Goal: Task Accomplishment & Management: Manage account settings

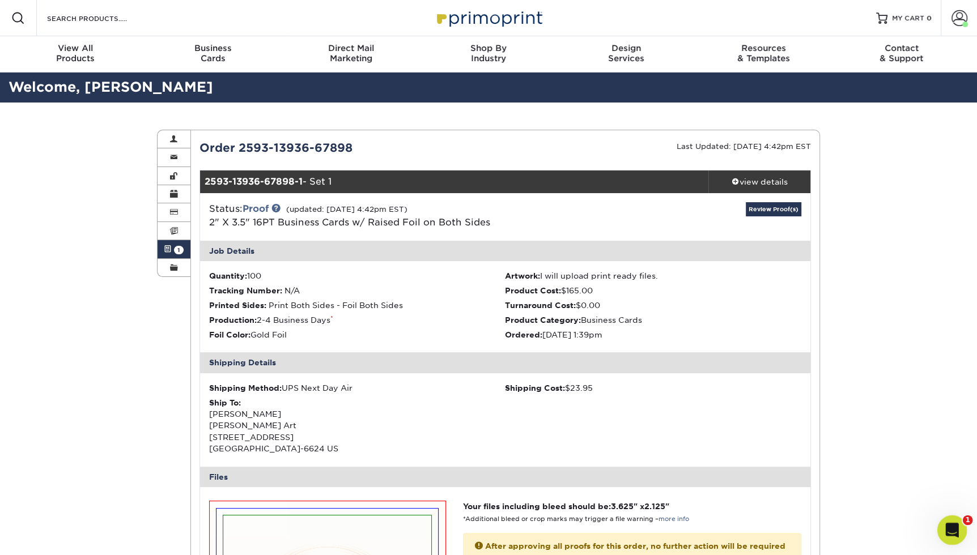
click at [958, 531] on div "Open Intercom Messenger" at bounding box center [950, 528] width 37 height 37
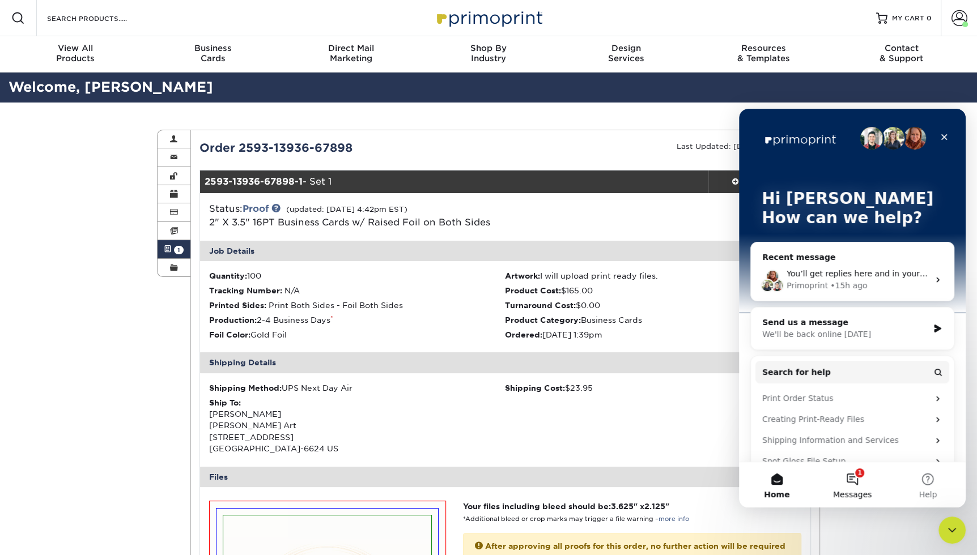
click at [858, 479] on button "1 Messages" at bounding box center [851, 484] width 75 height 45
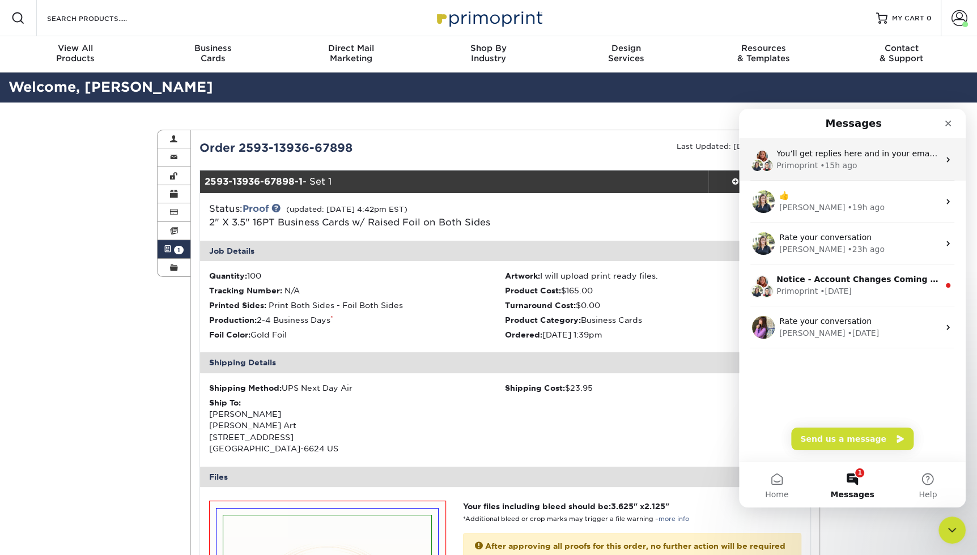
click at [883, 168] on div "Primoprint • 15h ago" at bounding box center [857, 166] width 163 height 12
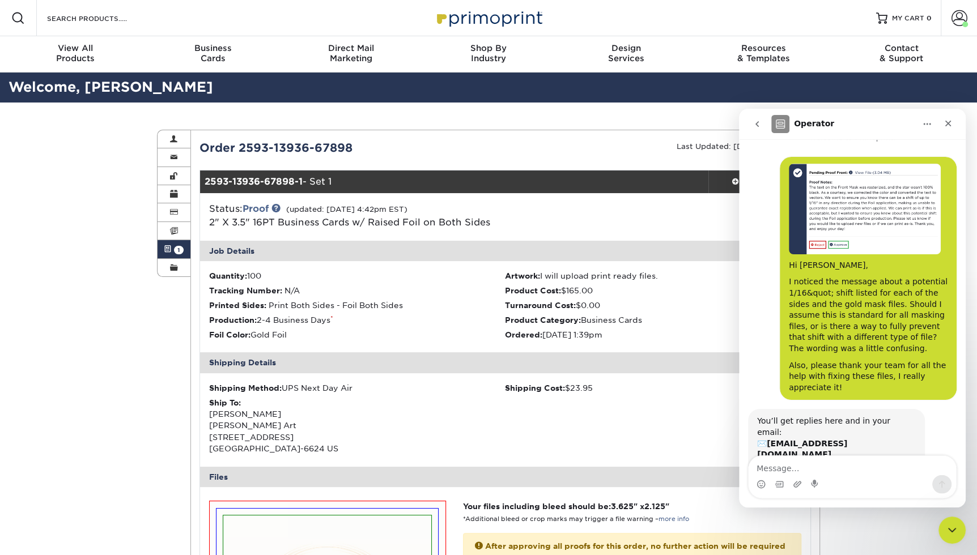
scroll to position [14, 0]
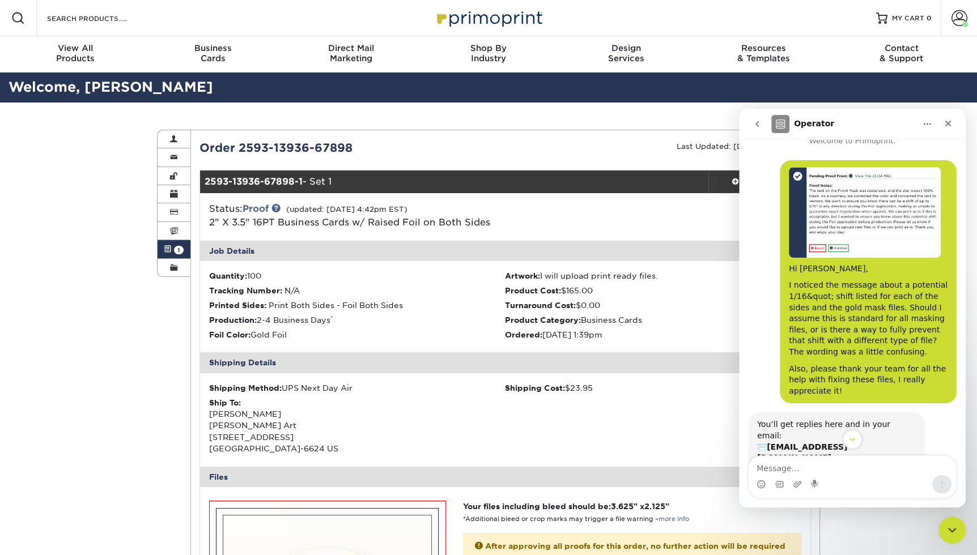
click at [698, 215] on div "Review Proof(s)" at bounding box center [708, 216] width 203 height 29
click at [695, 210] on div "Review Proof(s)" at bounding box center [708, 216] width 203 height 29
click at [951, 123] on icon "Close" at bounding box center [948, 123] width 9 height 9
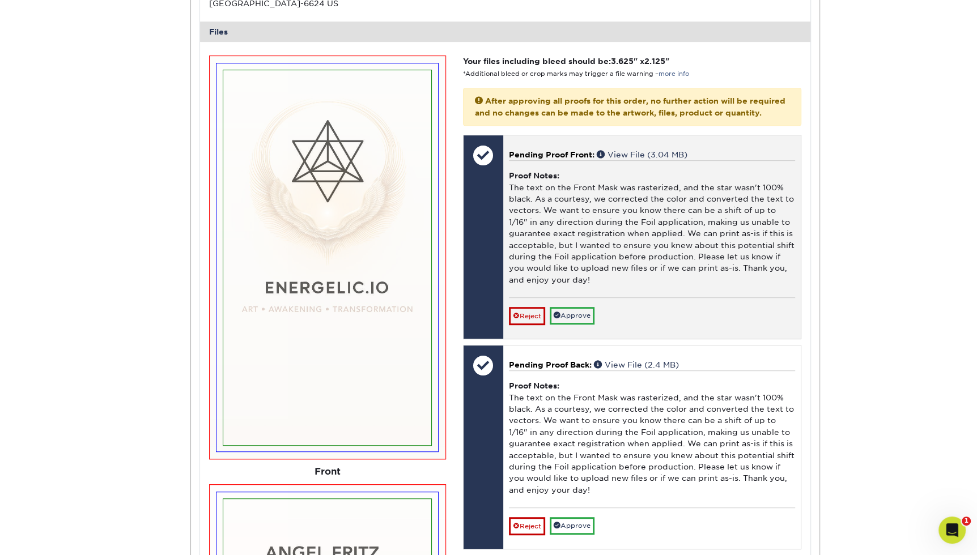
scroll to position [449, 0]
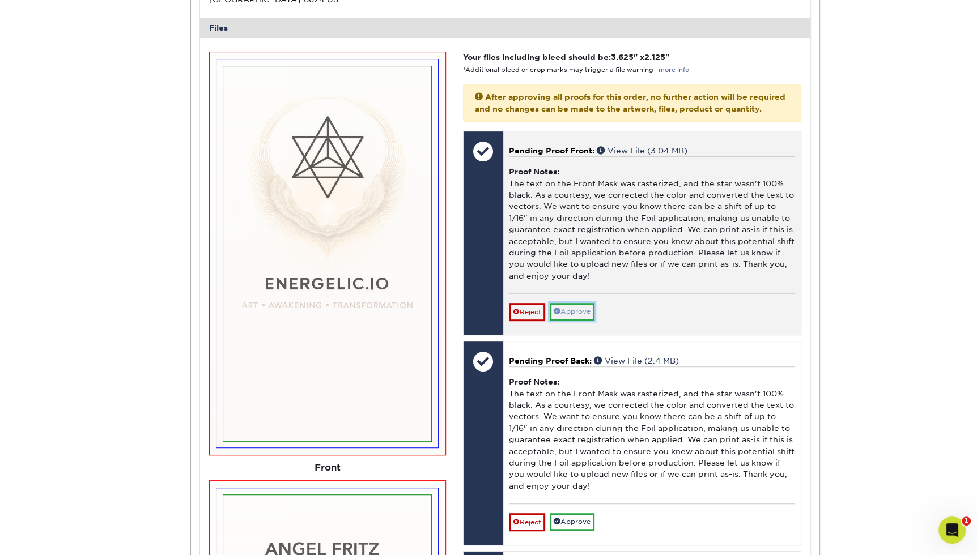
click at [572, 307] on link "Approve" at bounding box center [572, 312] width 45 height 18
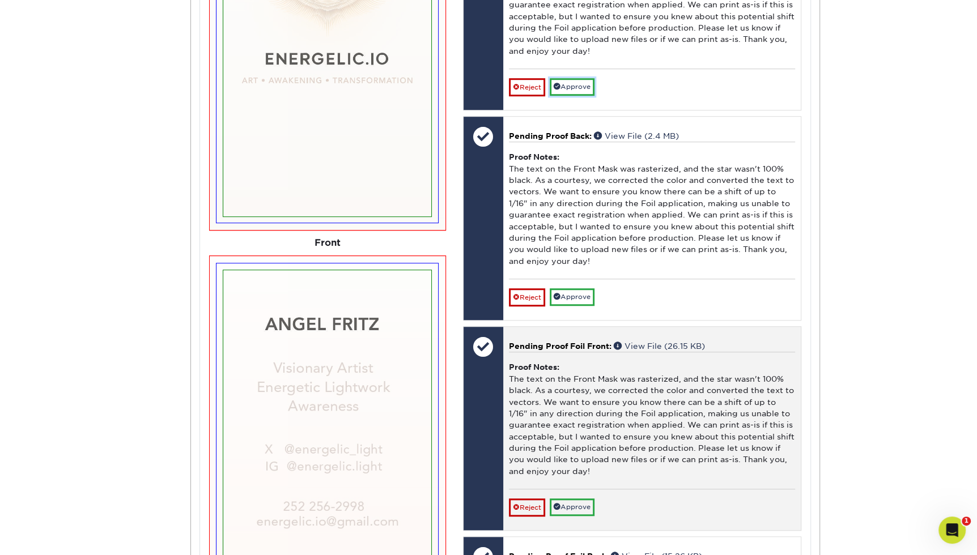
scroll to position [698, 0]
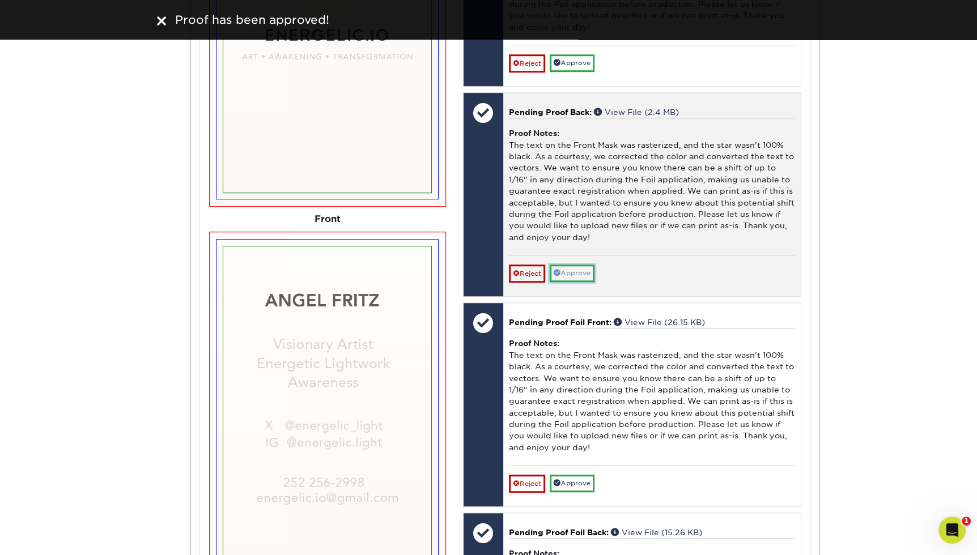
click at [576, 266] on link "Approve" at bounding box center [572, 274] width 45 height 18
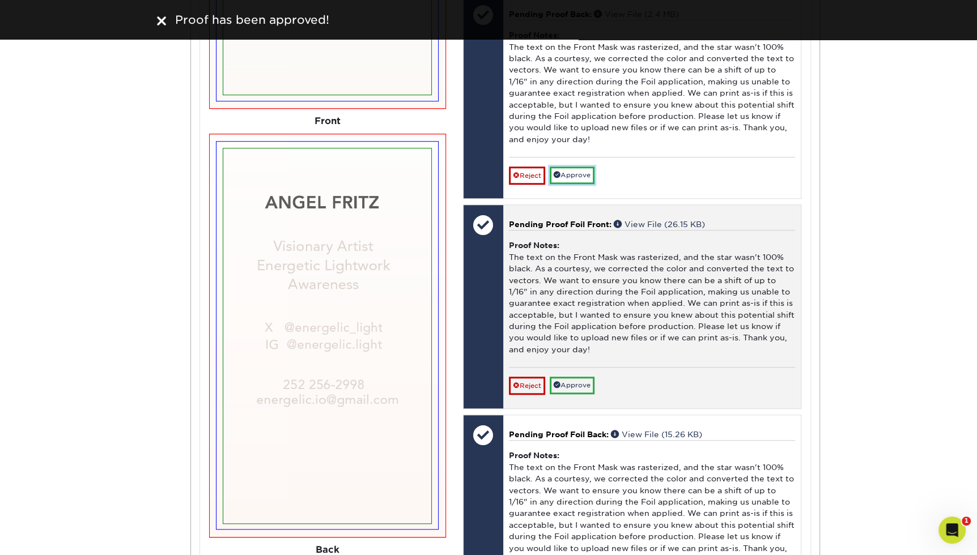
scroll to position [816, 0]
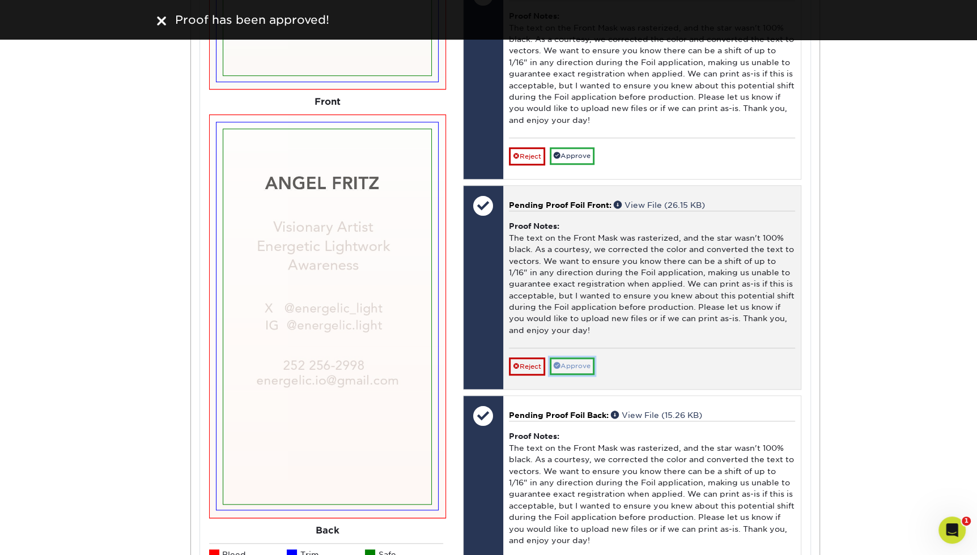
click at [573, 358] on link "Approve" at bounding box center [572, 367] width 45 height 18
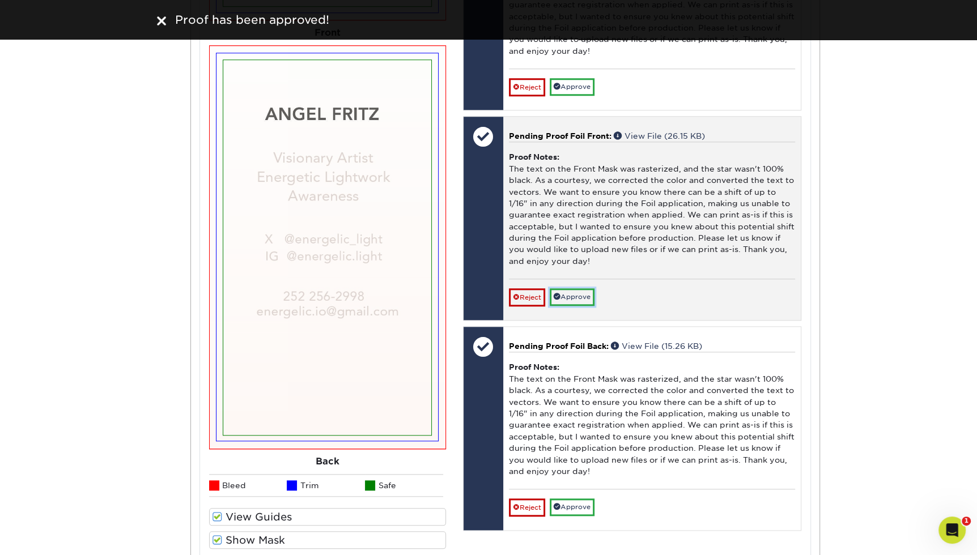
scroll to position [1090, 0]
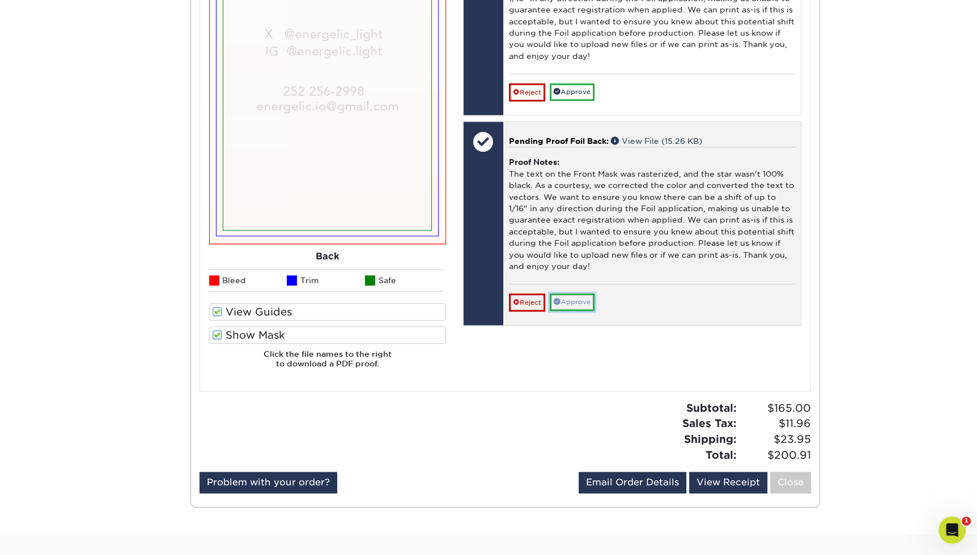
click at [581, 296] on link "Approve" at bounding box center [572, 303] width 45 height 18
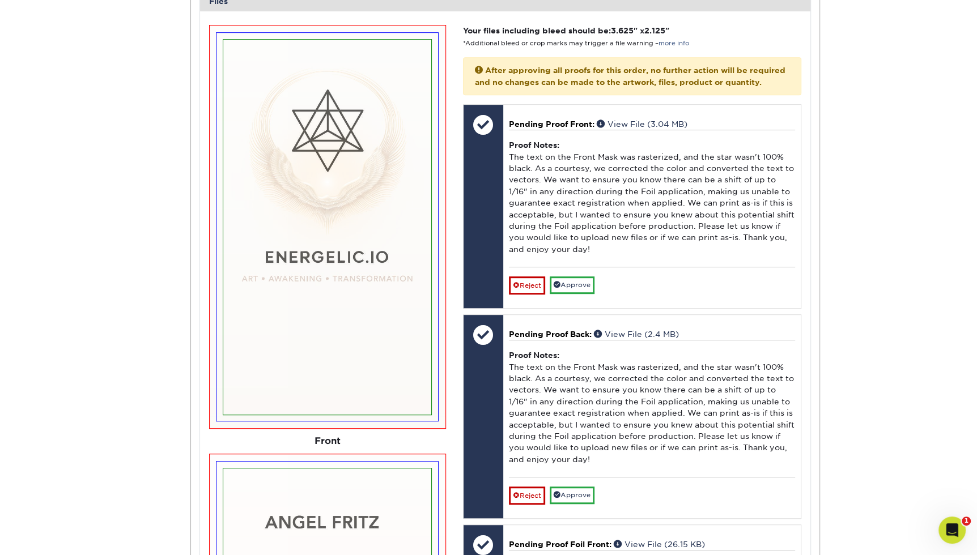
scroll to position [567, 0]
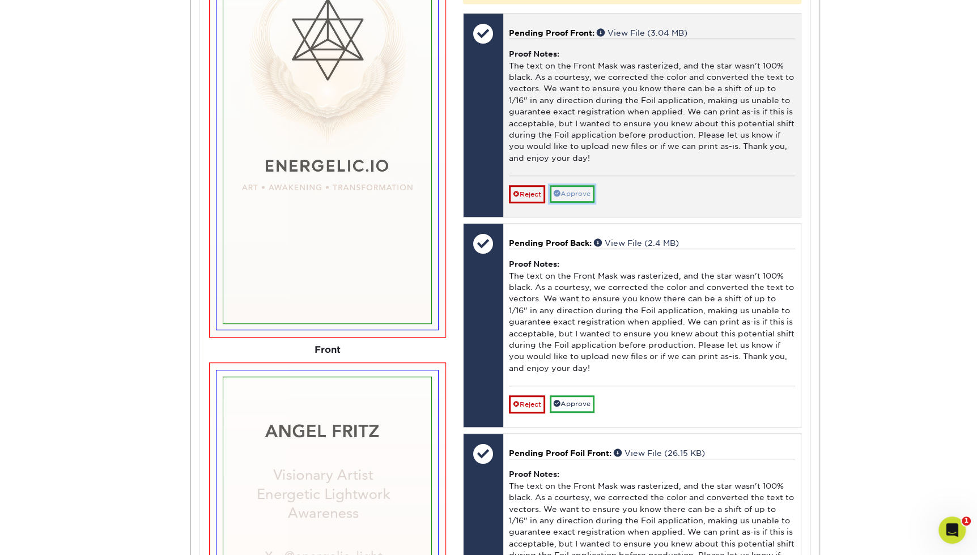
click at [572, 192] on link "Approve" at bounding box center [572, 194] width 45 height 18
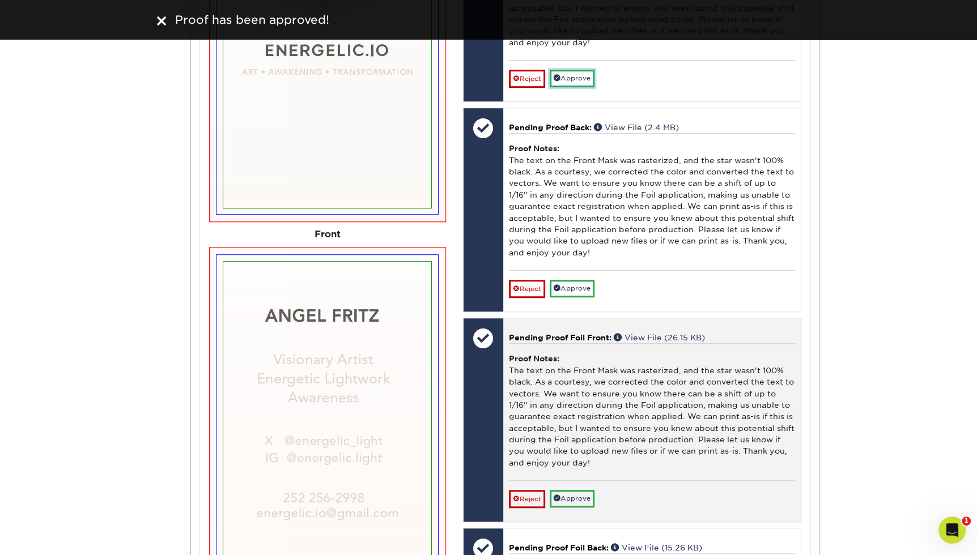
scroll to position [684, 0]
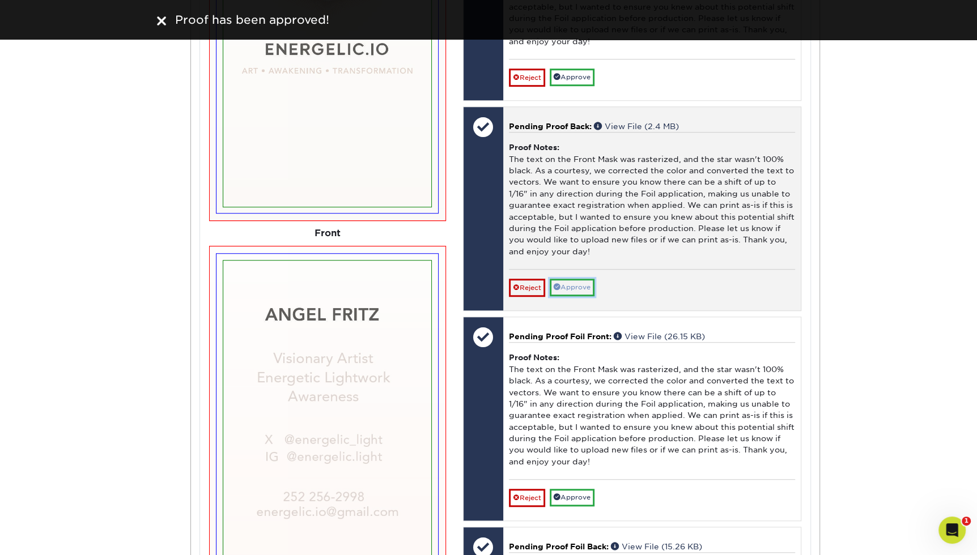
click at [578, 283] on link "Approve" at bounding box center [572, 288] width 45 height 18
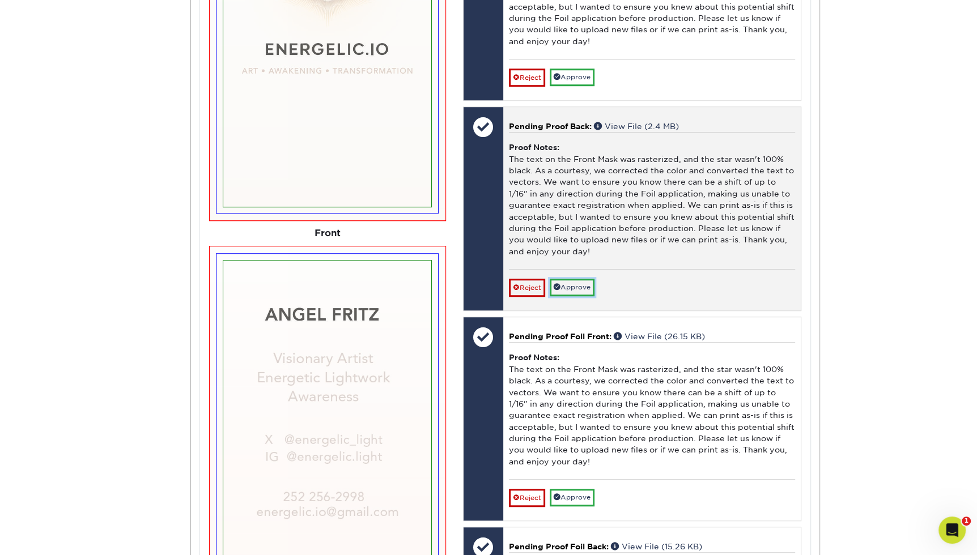
scroll to position [970, 0]
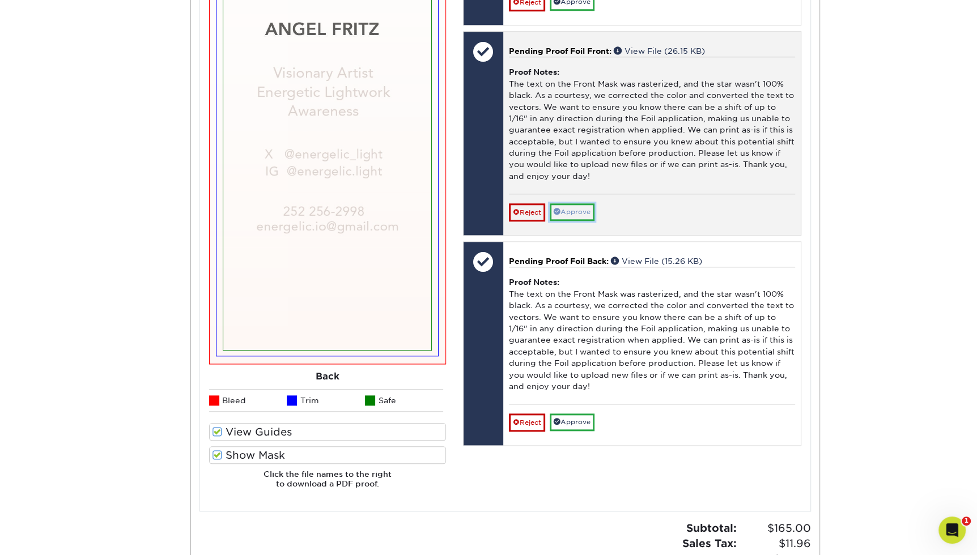
click at [572, 210] on link "Approve" at bounding box center [572, 212] width 45 height 18
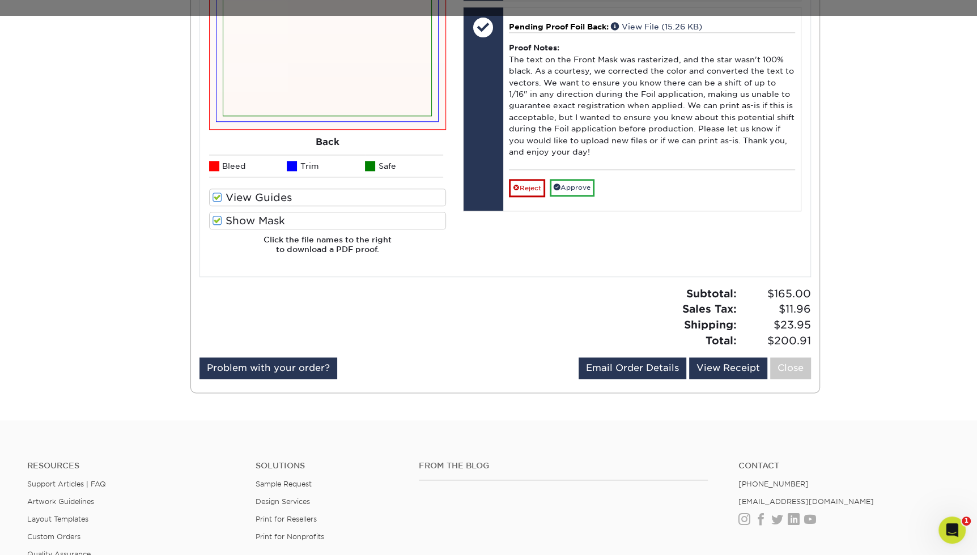
scroll to position [1224, 0]
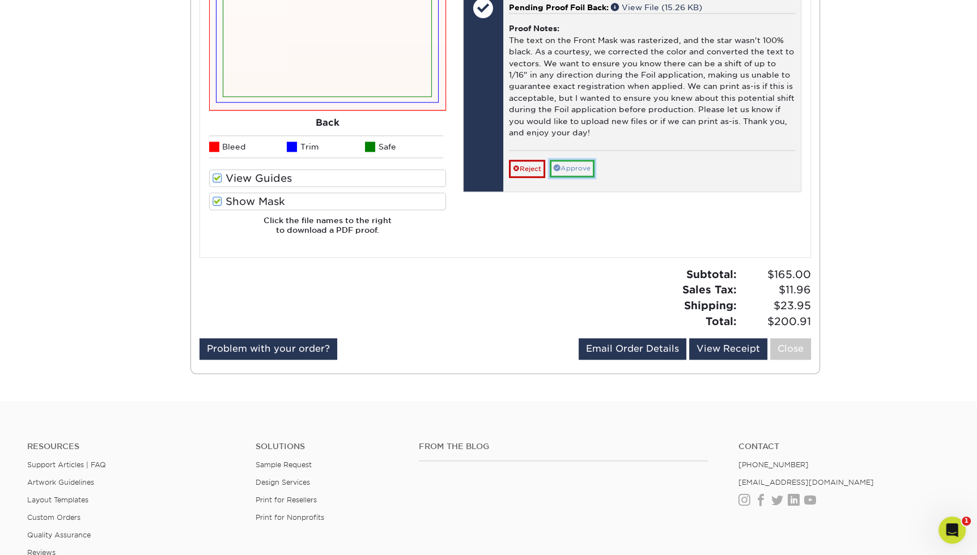
click at [571, 163] on link "Approve" at bounding box center [572, 169] width 45 height 18
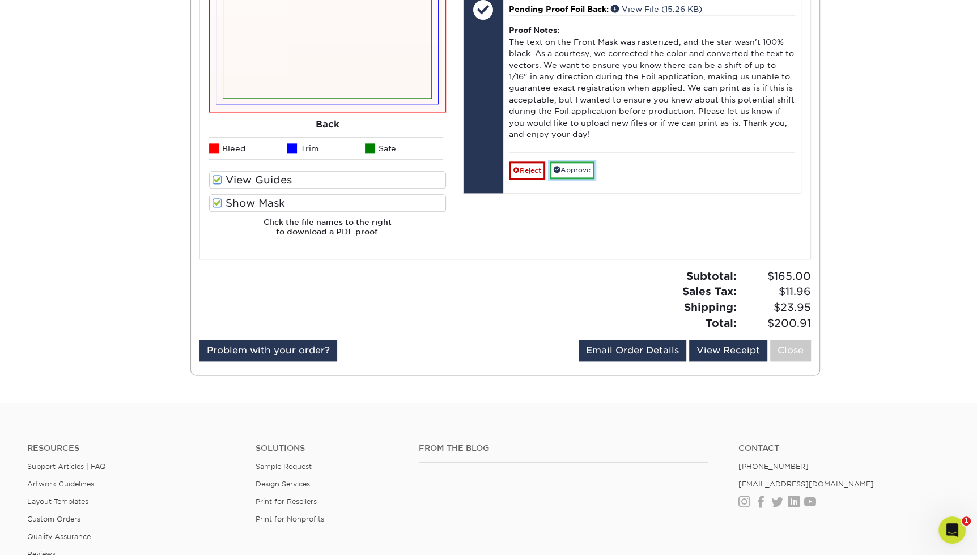
scroll to position [1221, 0]
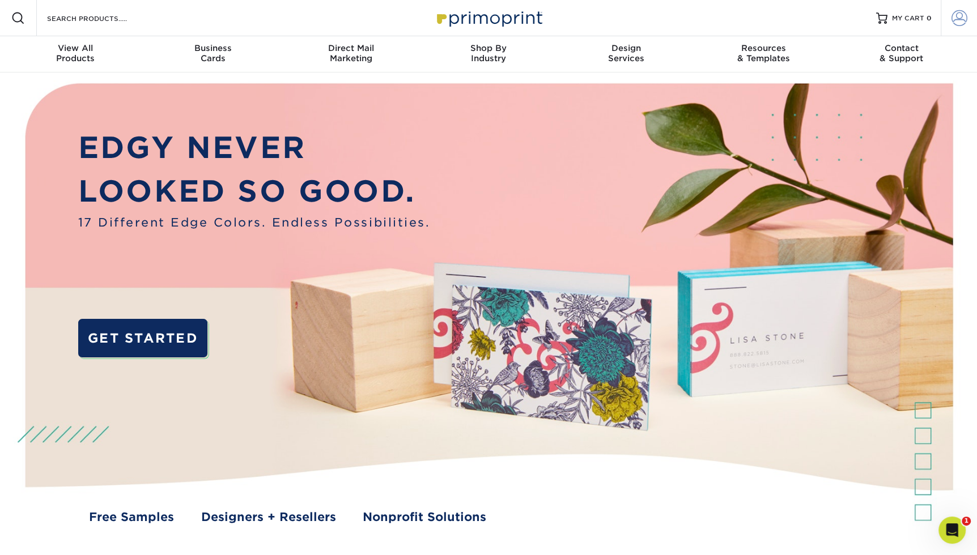
type input "angel4joy@live.com"
click at [959, 25] on span at bounding box center [960, 18] width 16 height 16
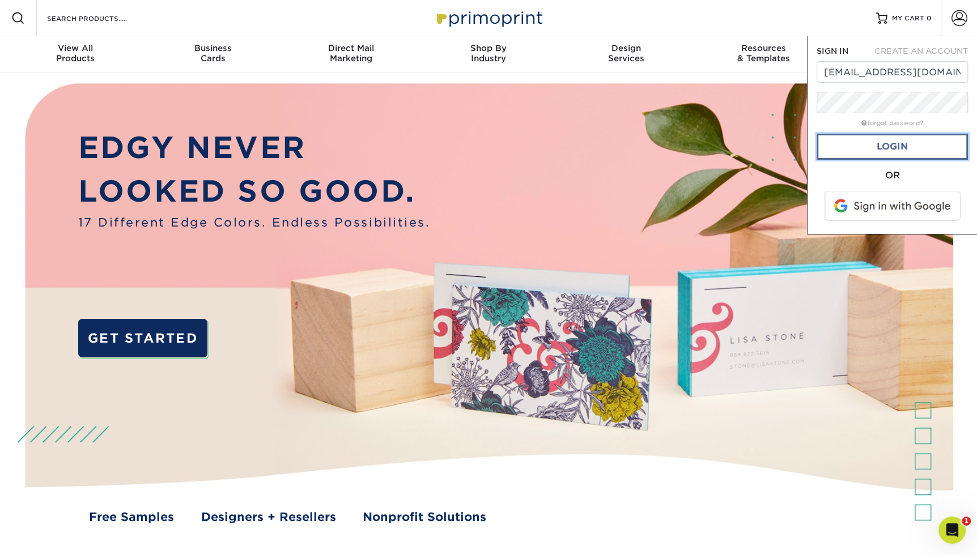
click at [900, 151] on link "Login" at bounding box center [892, 147] width 151 height 26
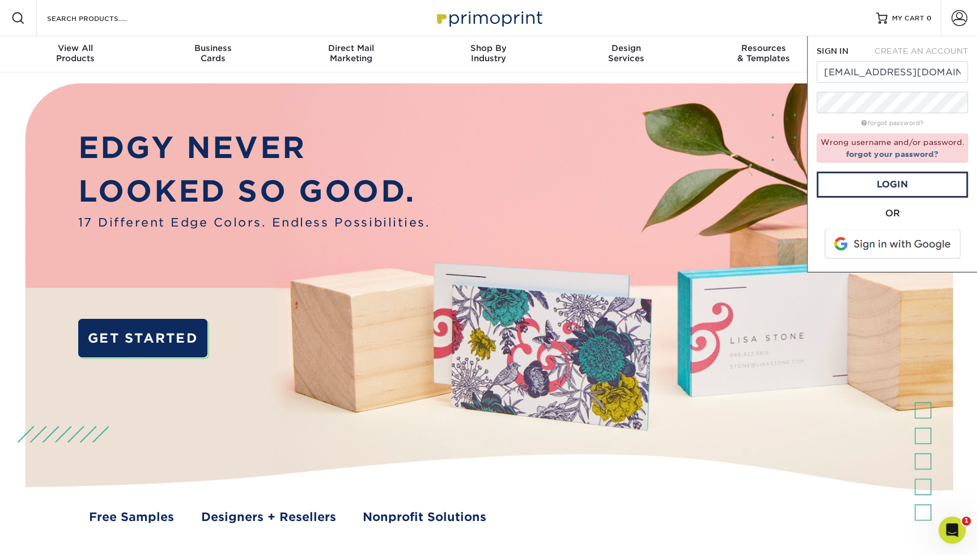
click at [899, 248] on span at bounding box center [893, 244] width 145 height 29
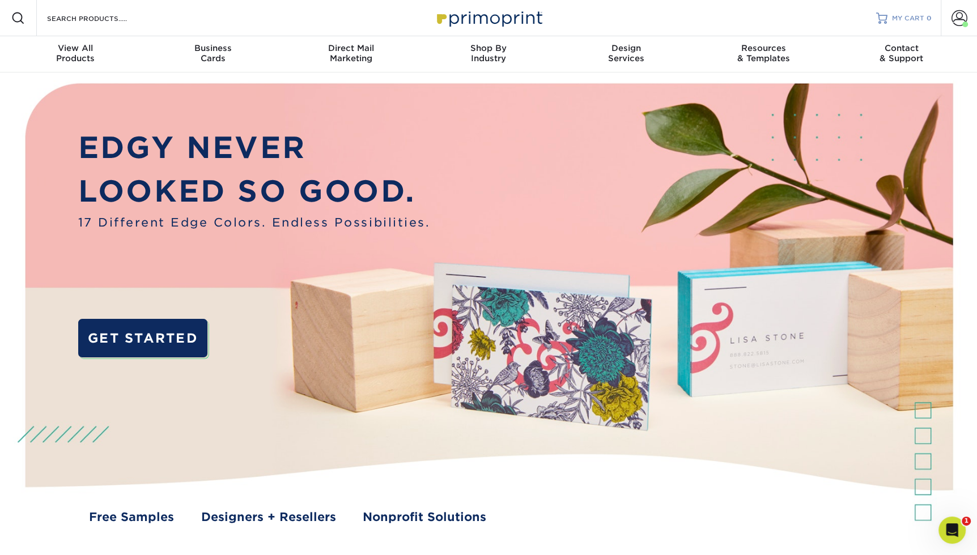
click at [912, 19] on span "MY CART" at bounding box center [908, 19] width 32 height 10
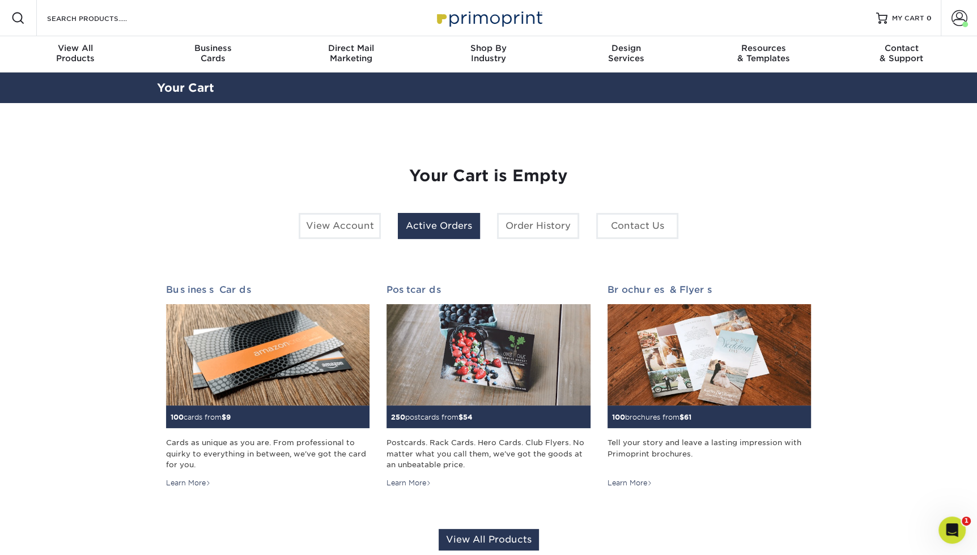
click at [449, 229] on link "Active Orders" at bounding box center [439, 226] width 82 height 26
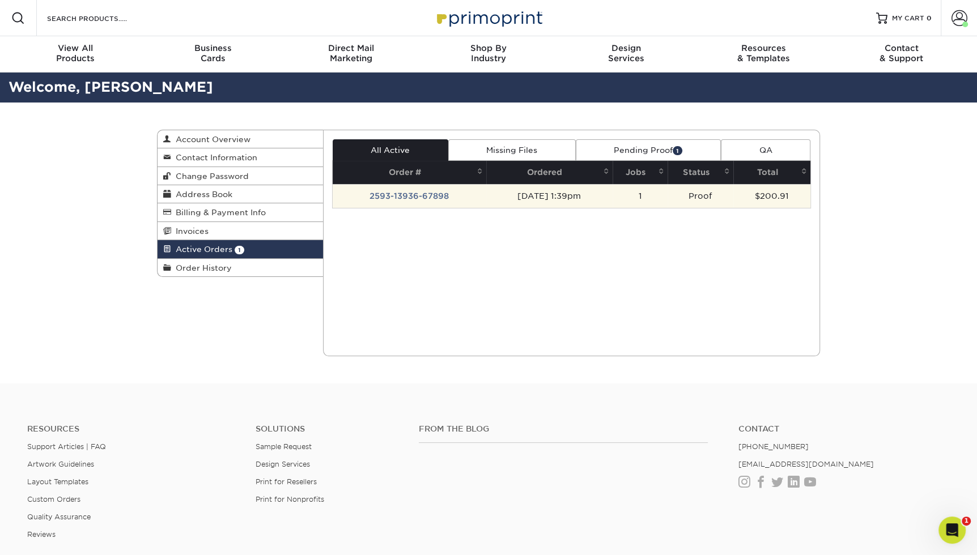
click at [429, 193] on td "2593-13936-67898" at bounding box center [410, 196] width 154 height 24
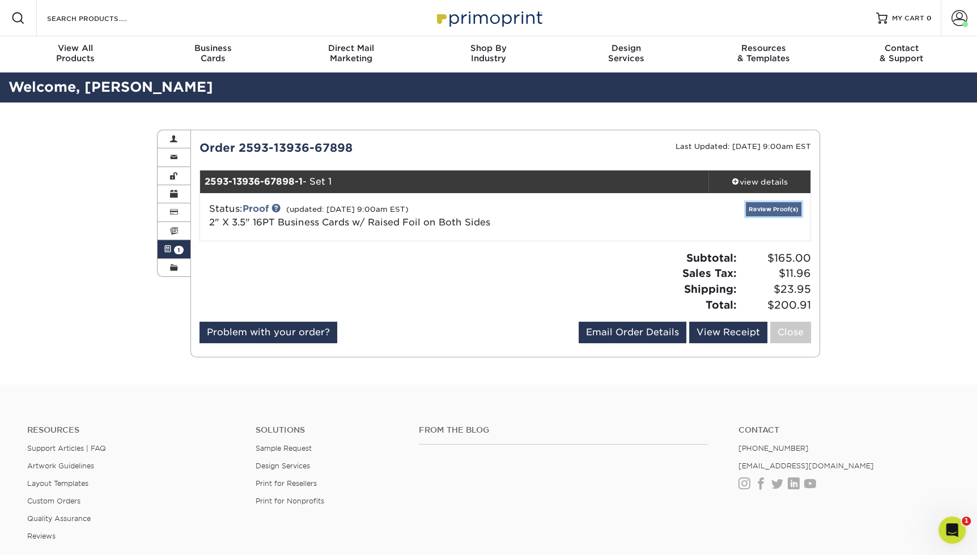
click at [786, 211] on link "Review Proof(s)" at bounding box center [774, 209] width 56 height 14
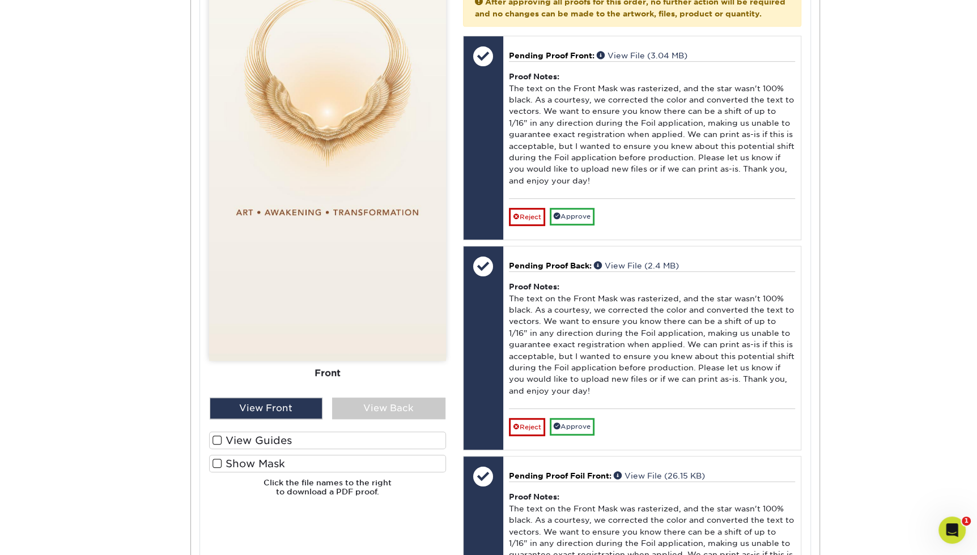
scroll to position [550, 0]
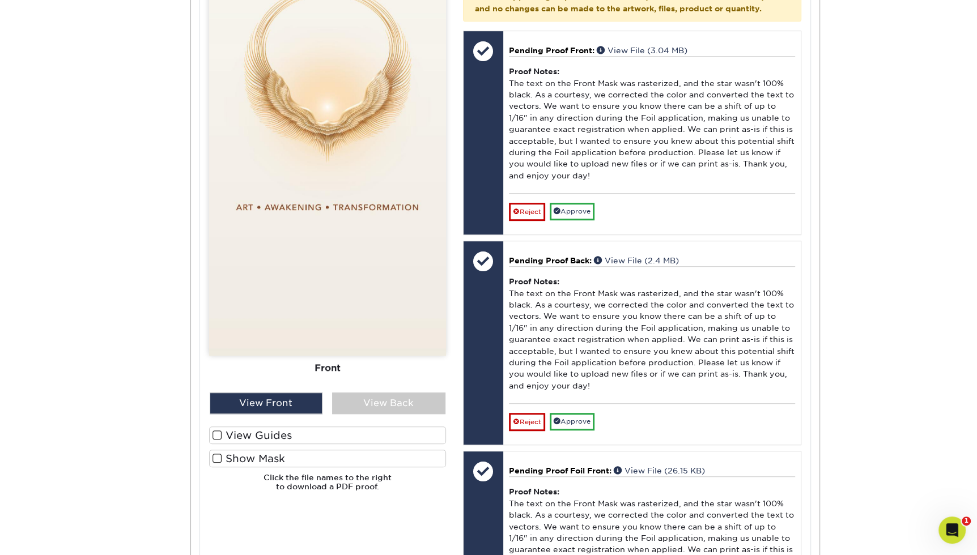
click at [216, 459] on span at bounding box center [218, 458] width 10 height 11
click at [0, 0] on input "Show Mask" at bounding box center [0, 0] width 0 height 0
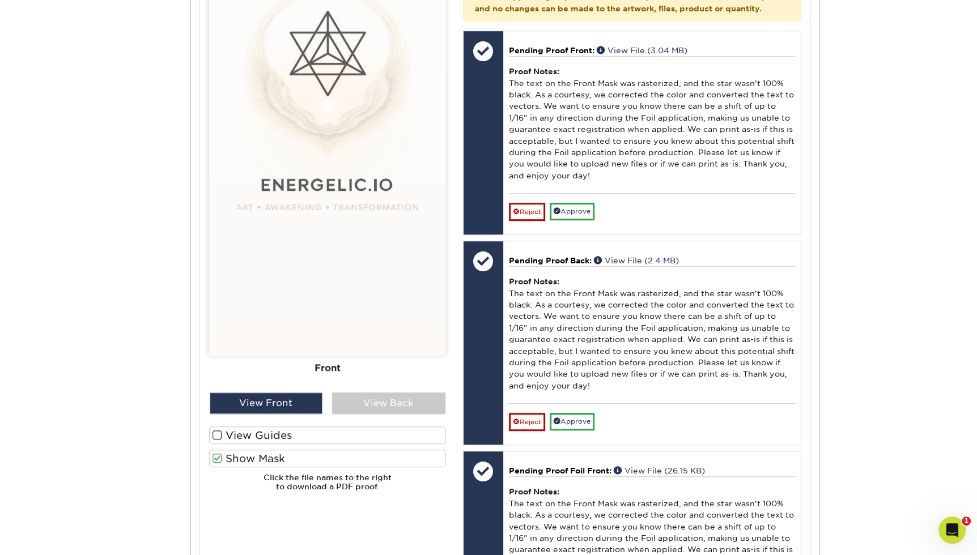
click at [217, 434] on span at bounding box center [218, 435] width 10 height 11
click at [0, 0] on input "View Guides" at bounding box center [0, 0] width 0 height 0
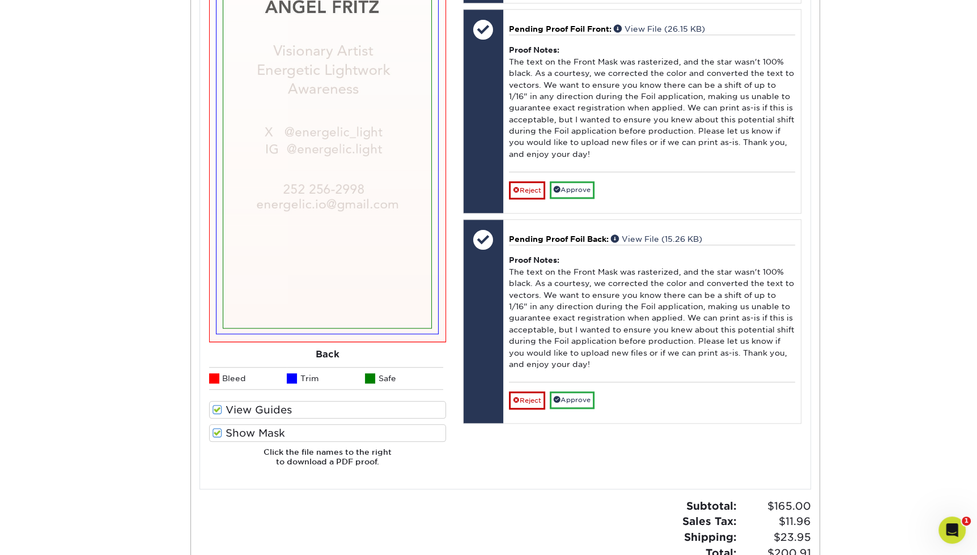
scroll to position [1005, 0]
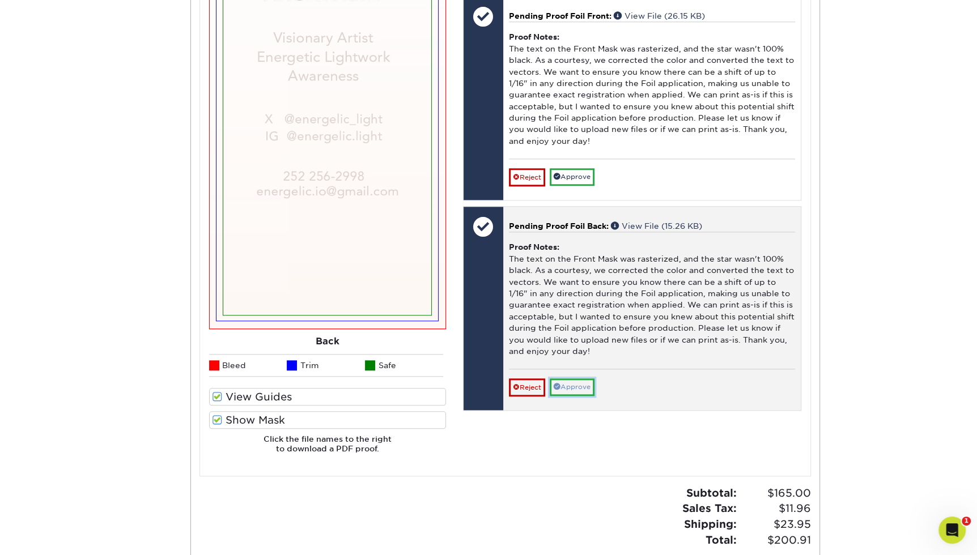
click at [575, 379] on link "Approve" at bounding box center [572, 388] width 45 height 18
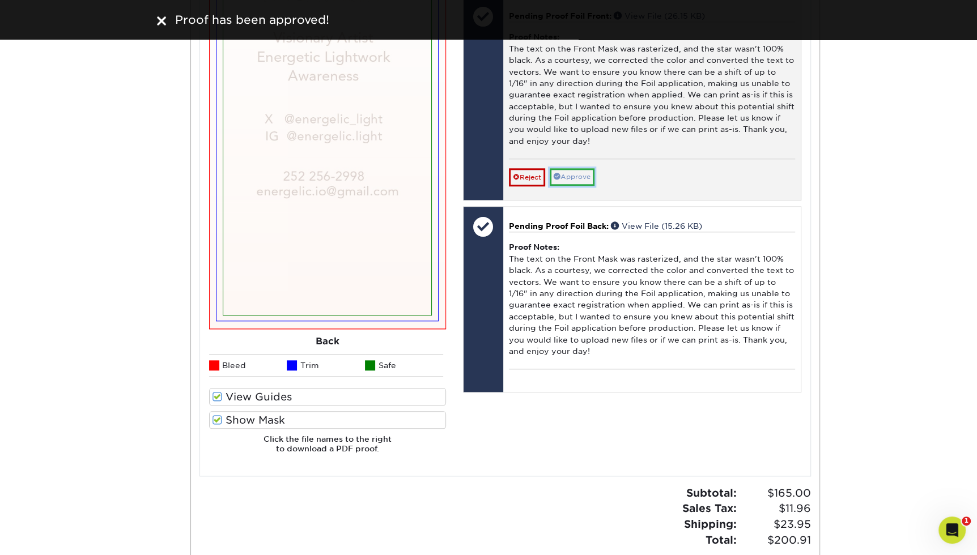
click at [579, 172] on link "Approve" at bounding box center [572, 177] width 45 height 18
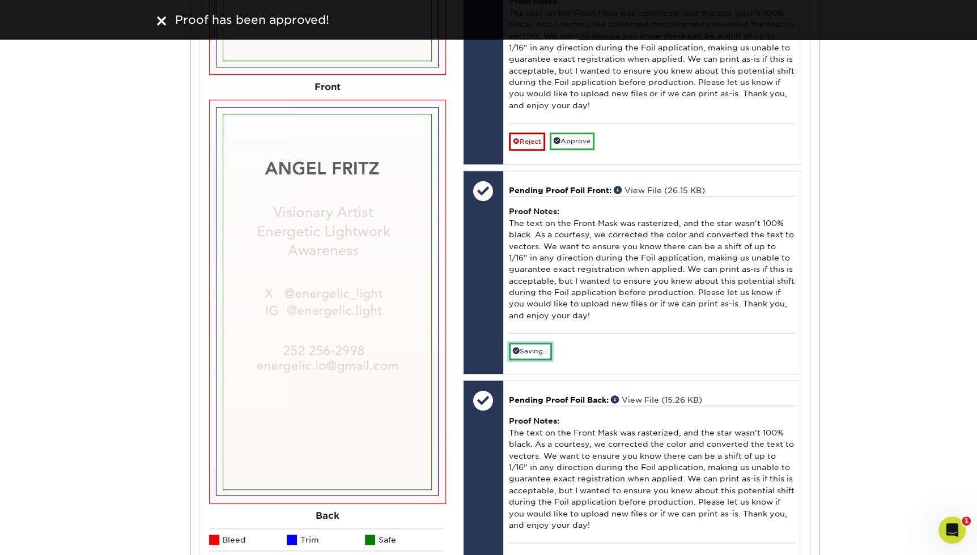
scroll to position [797, 0]
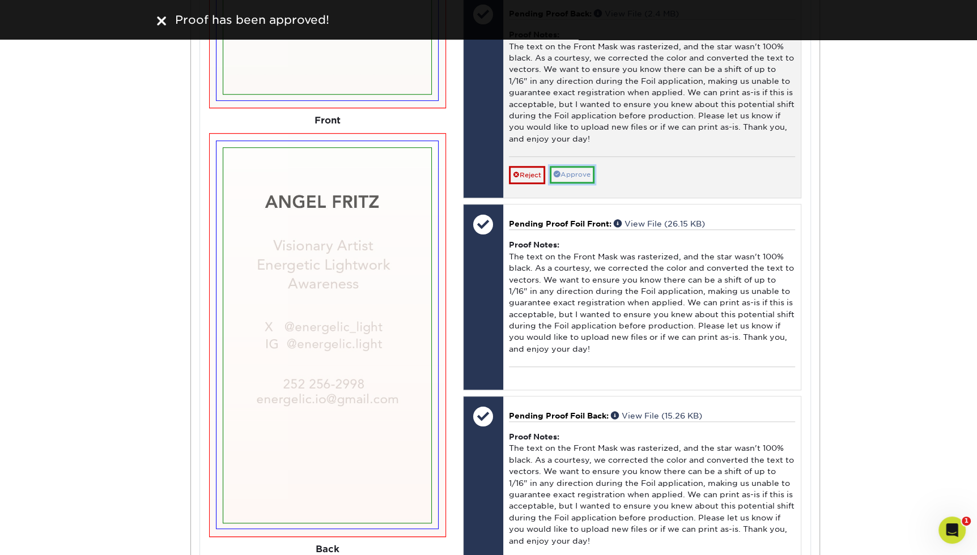
click at [580, 171] on link "Approve" at bounding box center [572, 175] width 45 height 18
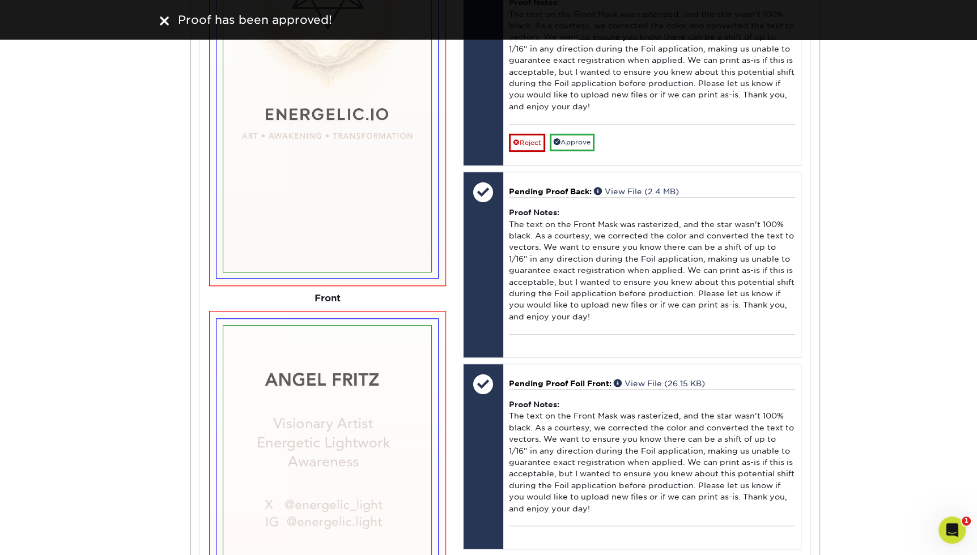
scroll to position [576, 0]
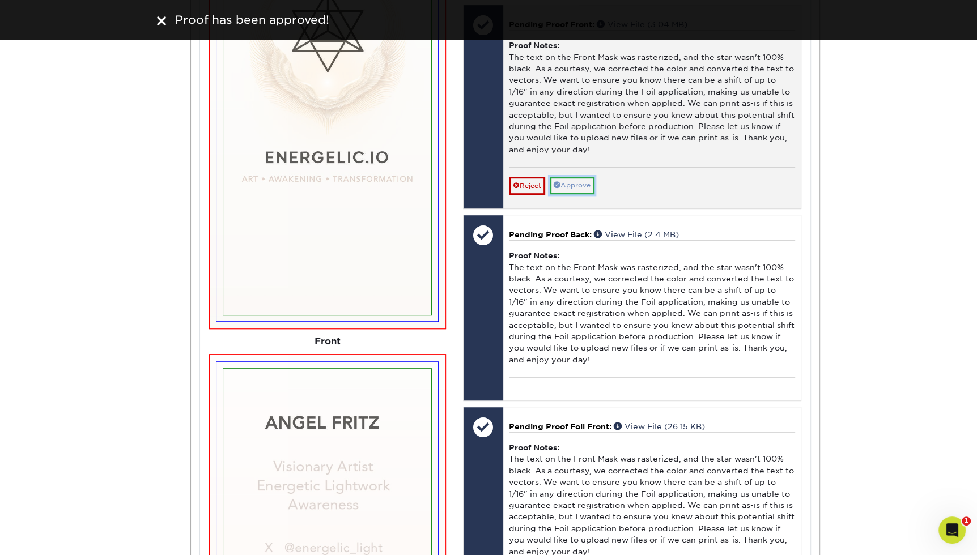
click at [576, 179] on link "Approve" at bounding box center [572, 186] width 45 height 18
click at [576, 179] on div "Reject Saving... Cancel Save We will contact you via email shortly. If you need…" at bounding box center [652, 180] width 286 height 27
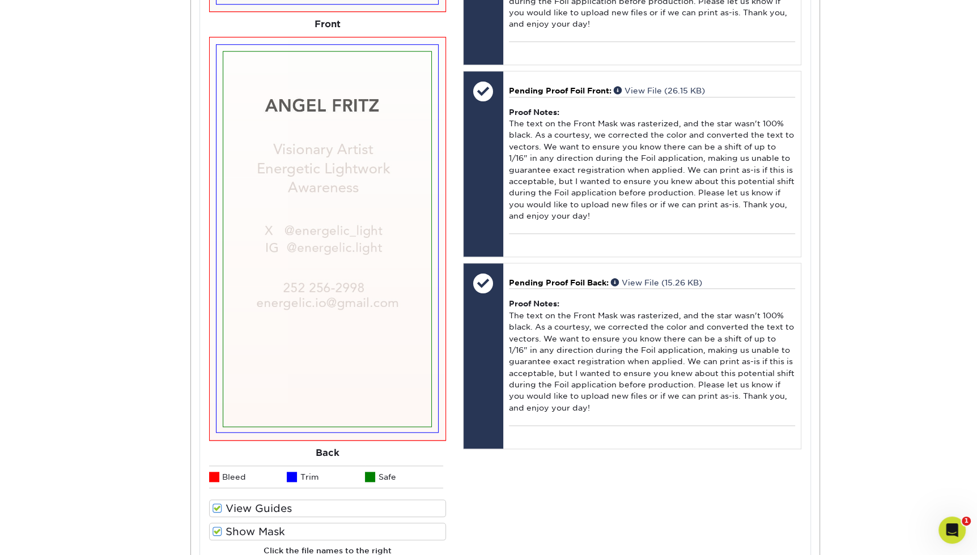
scroll to position [848, 0]
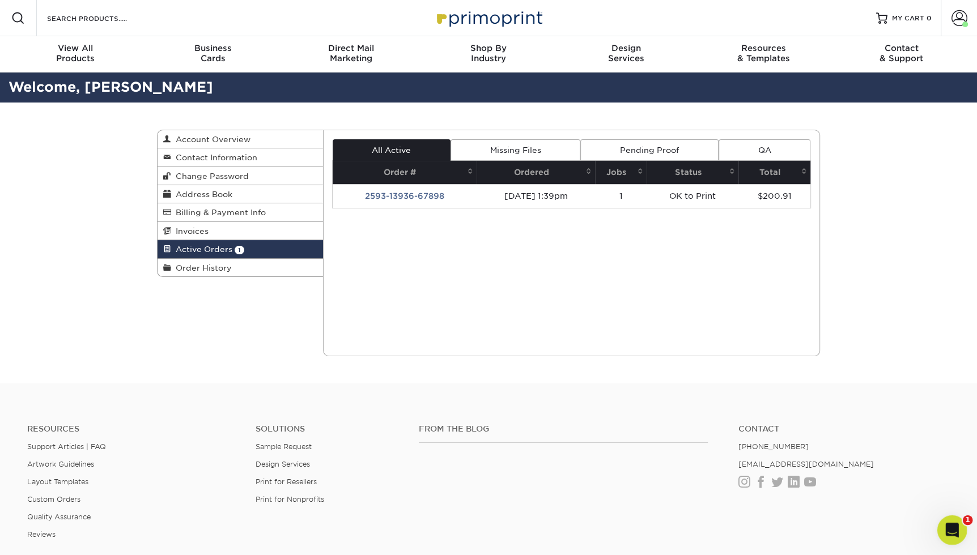
click at [949, 525] on icon "Open Intercom Messenger" at bounding box center [950, 529] width 19 height 19
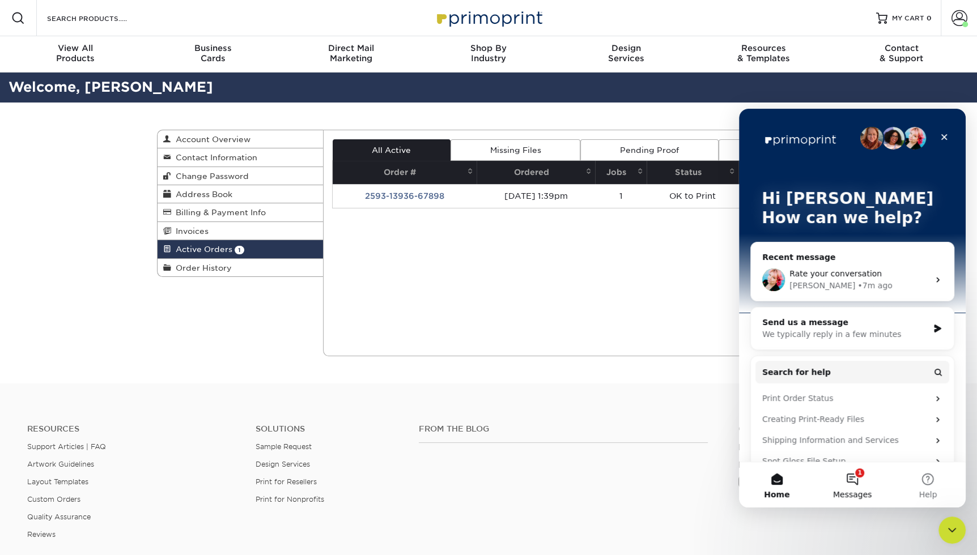
click at [851, 482] on button "1 Messages" at bounding box center [851, 484] width 75 height 45
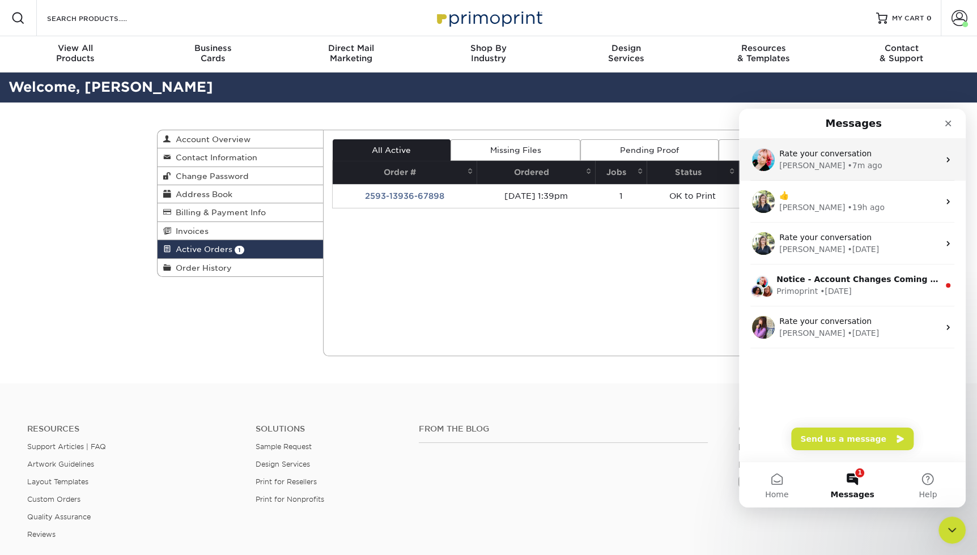
click at [864, 160] on div "[PERSON_NAME] • 7m ago" at bounding box center [859, 166] width 160 height 12
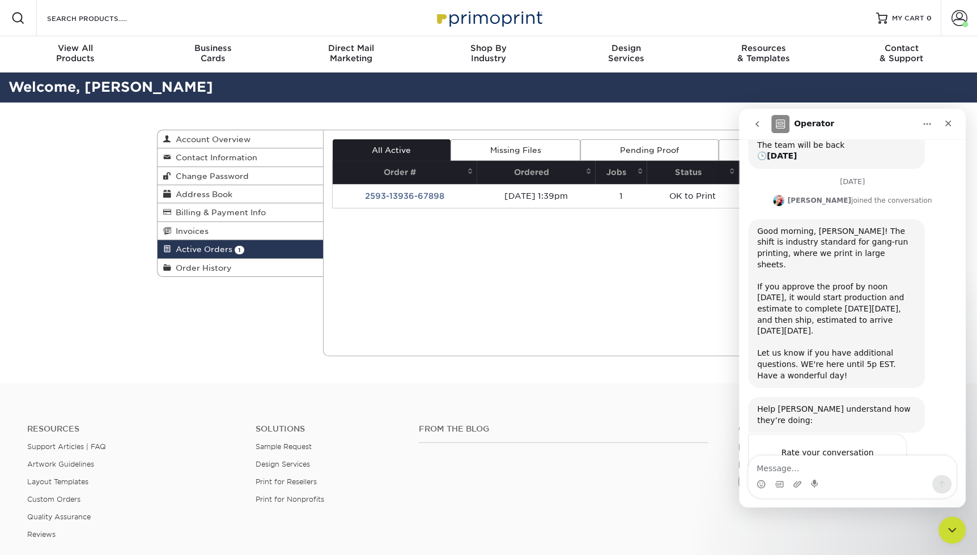
scroll to position [360, 0]
click at [852, 464] on span "Great" at bounding box center [854, 474] width 20 height 20
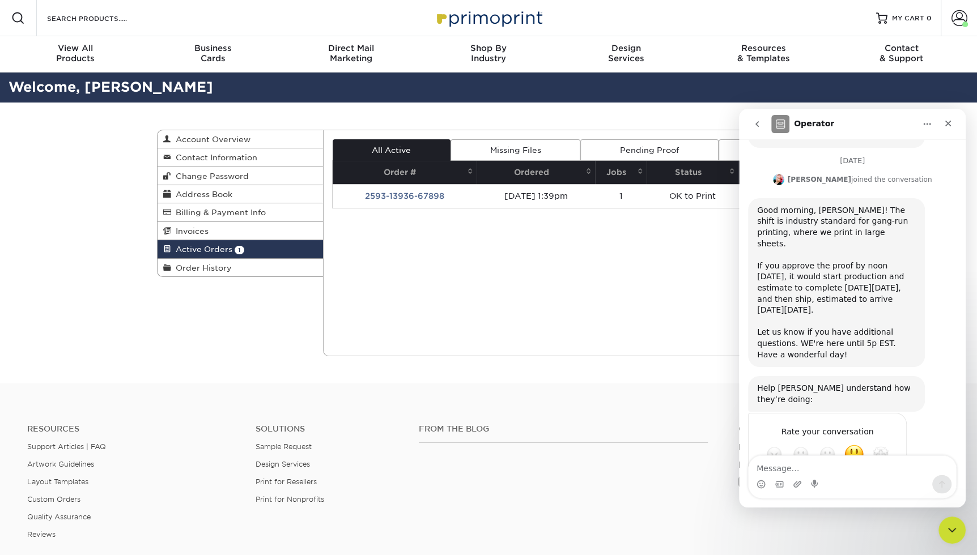
scroll to position [390, 0]
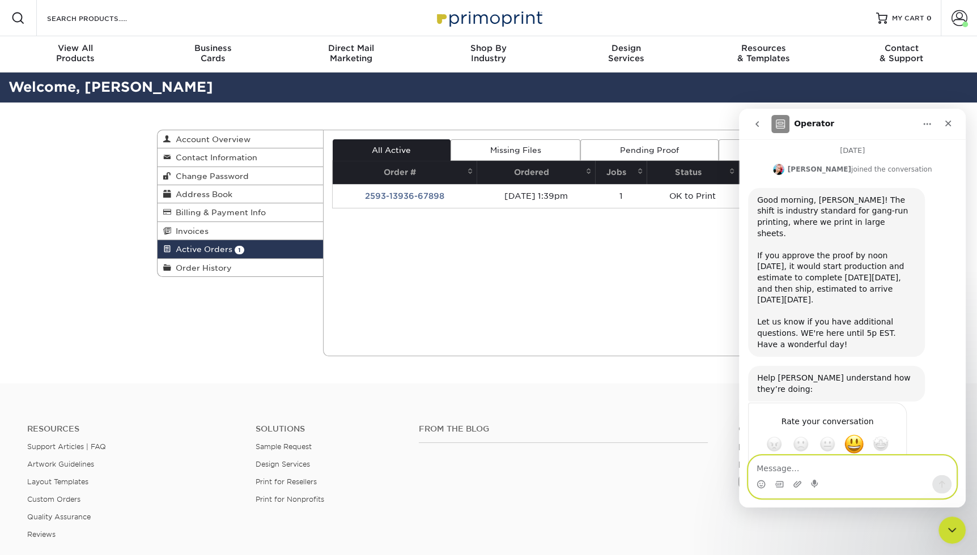
click at [826, 473] on textarea "Message…" at bounding box center [852, 465] width 207 height 19
type textarea "Thanks [PERSON_NAME]. Files are approved! Have a great day."
click at [943, 487] on icon "Send a message…" at bounding box center [941, 484] width 9 height 9
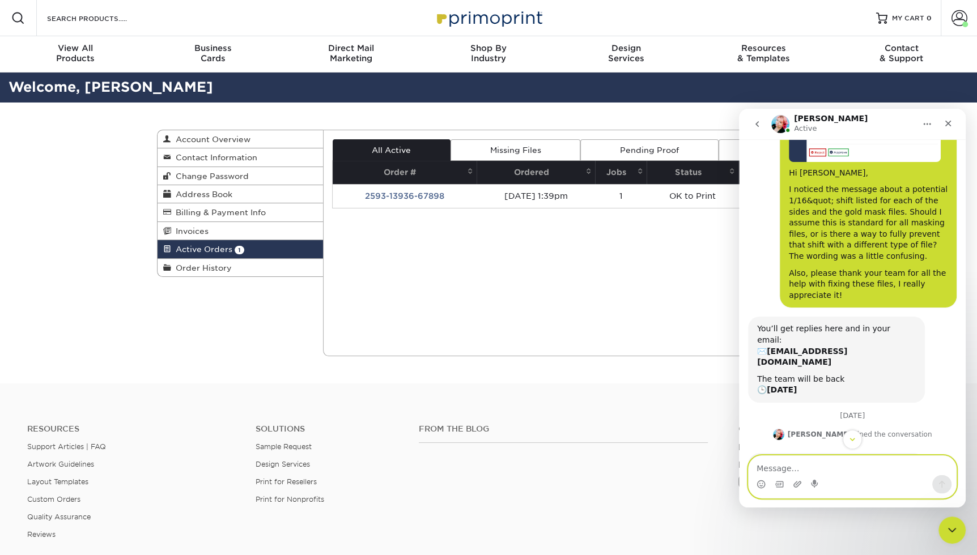
scroll to position [0, 0]
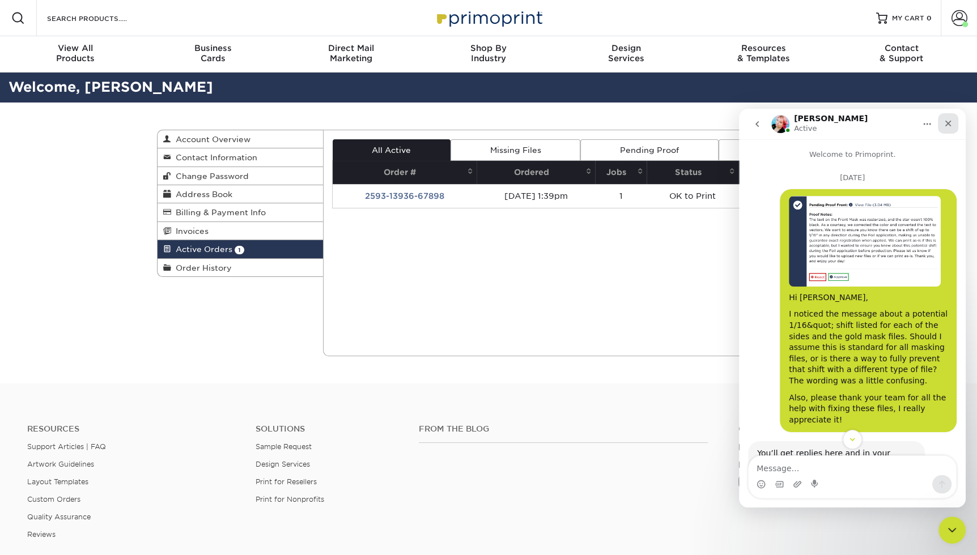
click at [950, 125] on icon "Close" at bounding box center [948, 123] width 9 height 9
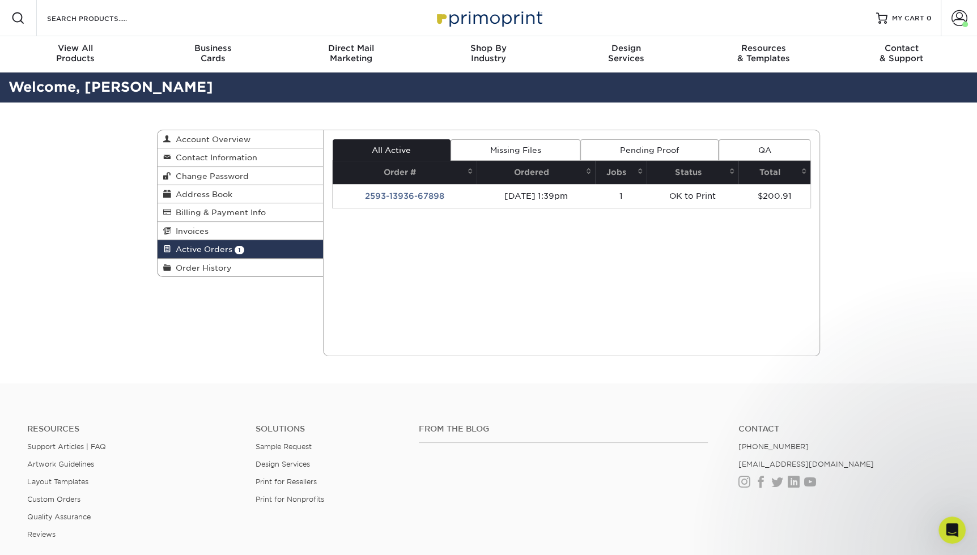
scroll to position [435, 0]
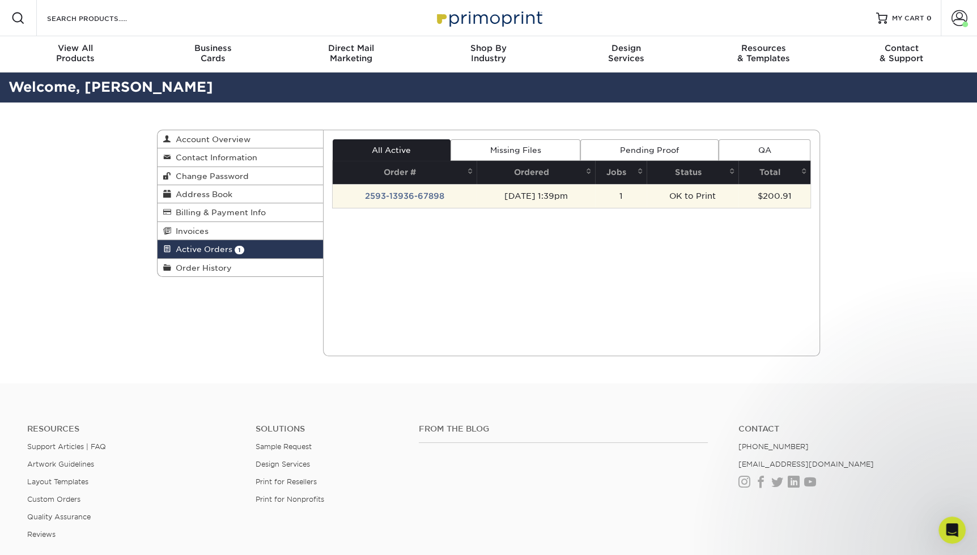
click at [692, 193] on td "OK to Print" at bounding box center [693, 196] width 92 height 24
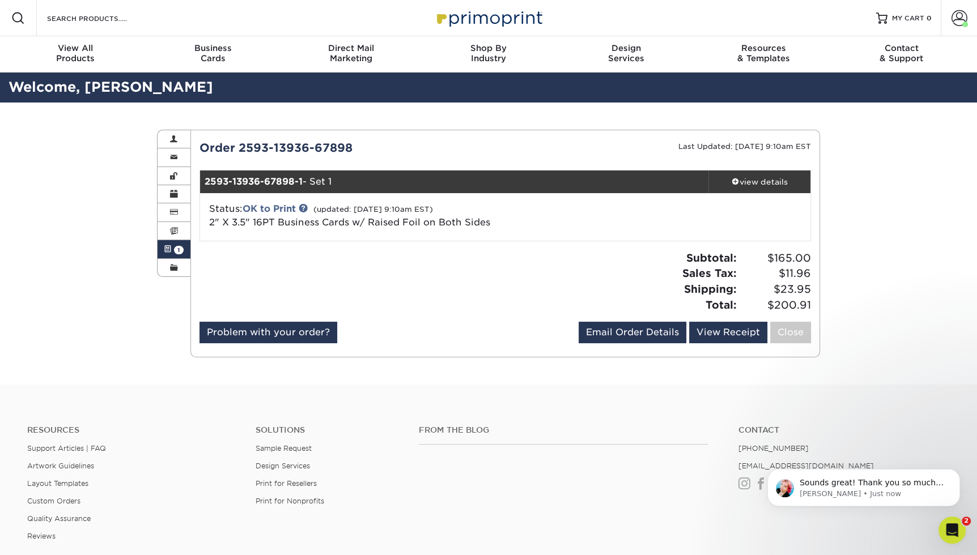
scroll to position [491, 0]
click at [956, 531] on icon "Open Intercom Messenger" at bounding box center [950, 529] width 19 height 19
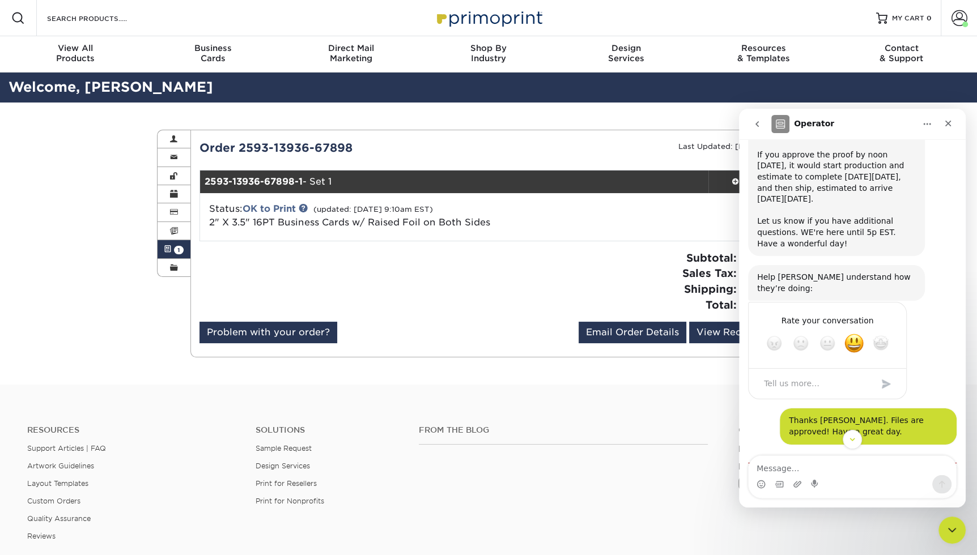
scroll to position [510, 0]
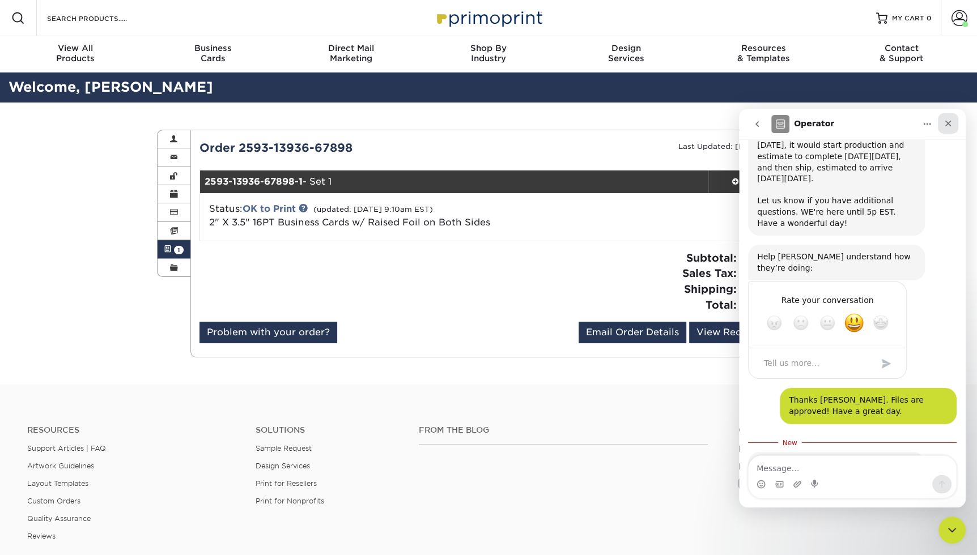
click at [945, 121] on icon "Close" at bounding box center [948, 124] width 6 height 6
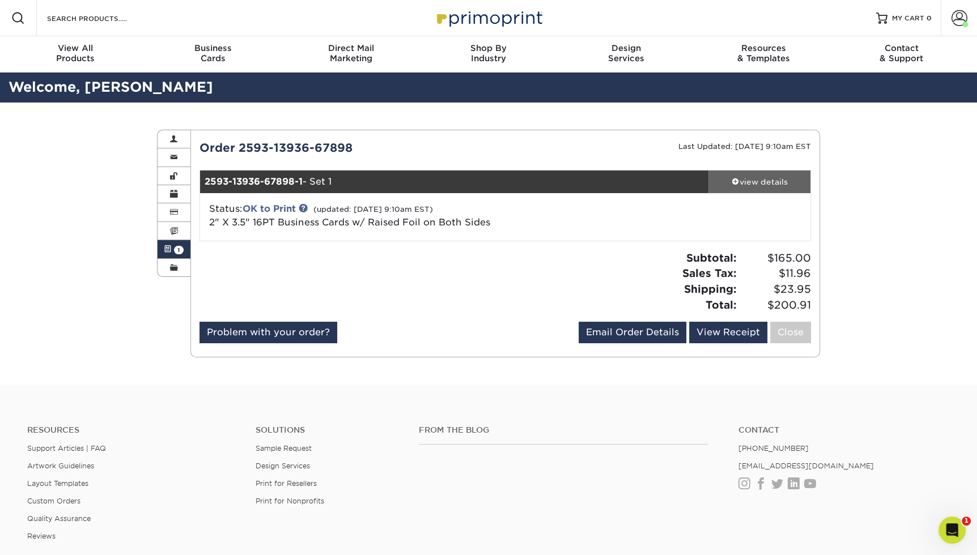
click at [758, 179] on div "view details" at bounding box center [759, 181] width 102 height 11
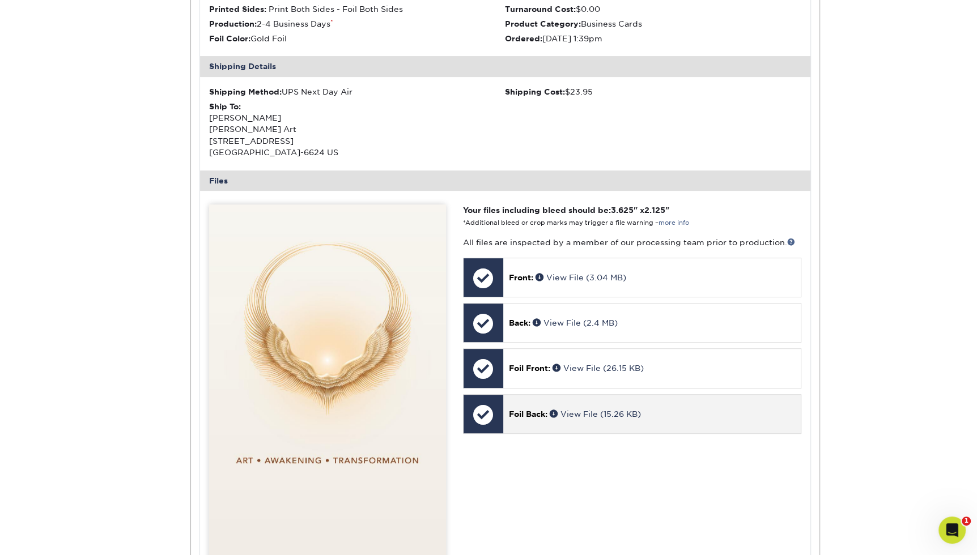
scroll to position [571, 0]
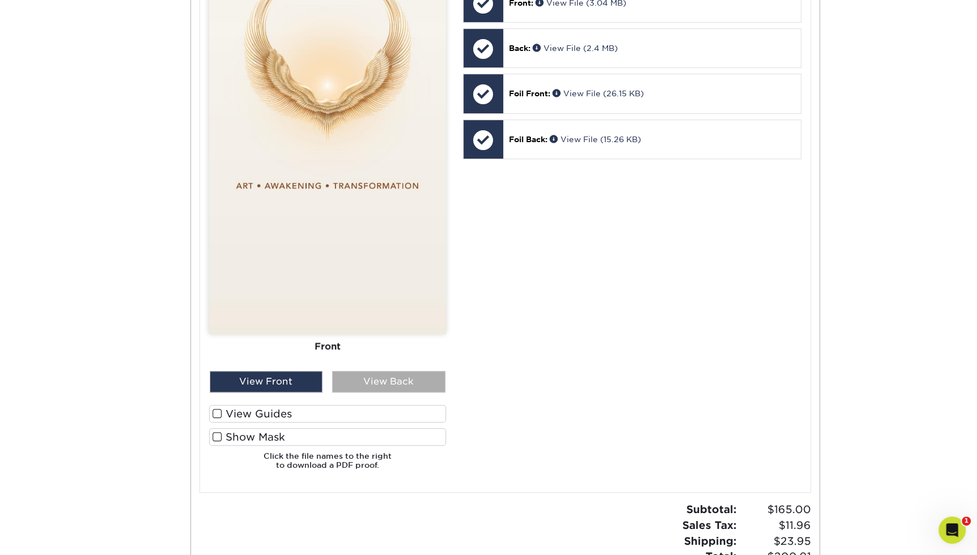
click at [374, 384] on div "View Back" at bounding box center [388, 382] width 113 height 22
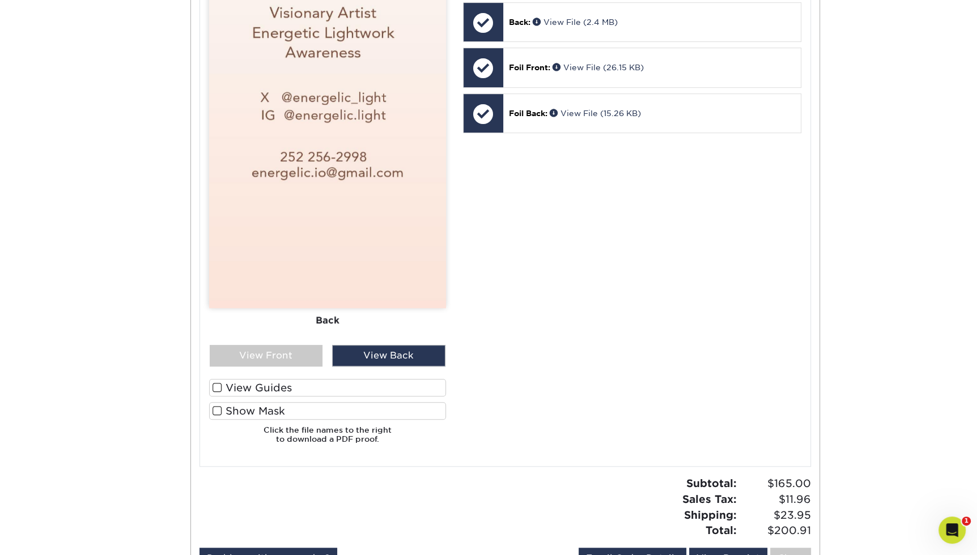
scroll to position [618, 0]
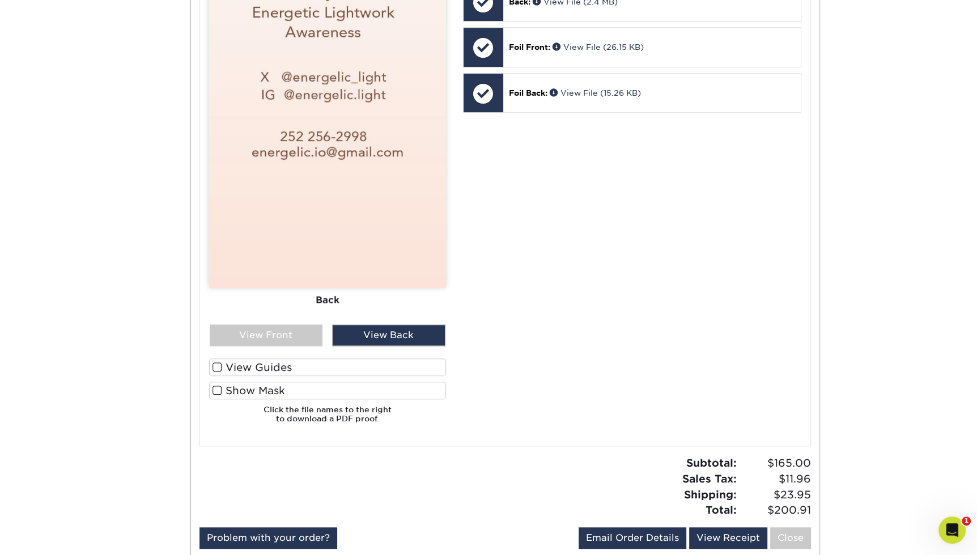
click at [214, 391] on span at bounding box center [218, 390] width 10 height 11
click at [0, 0] on input "Show Mask" at bounding box center [0, 0] width 0 height 0
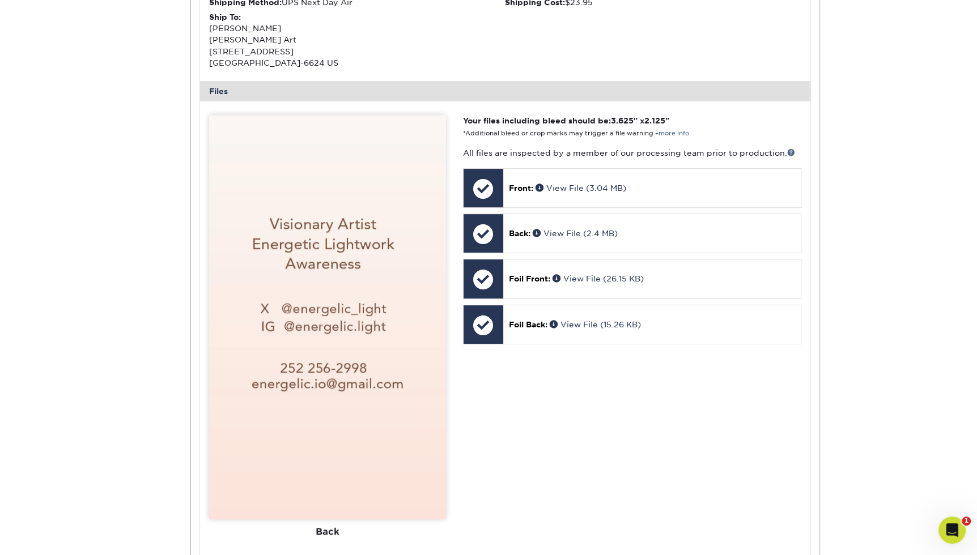
scroll to position [377, 0]
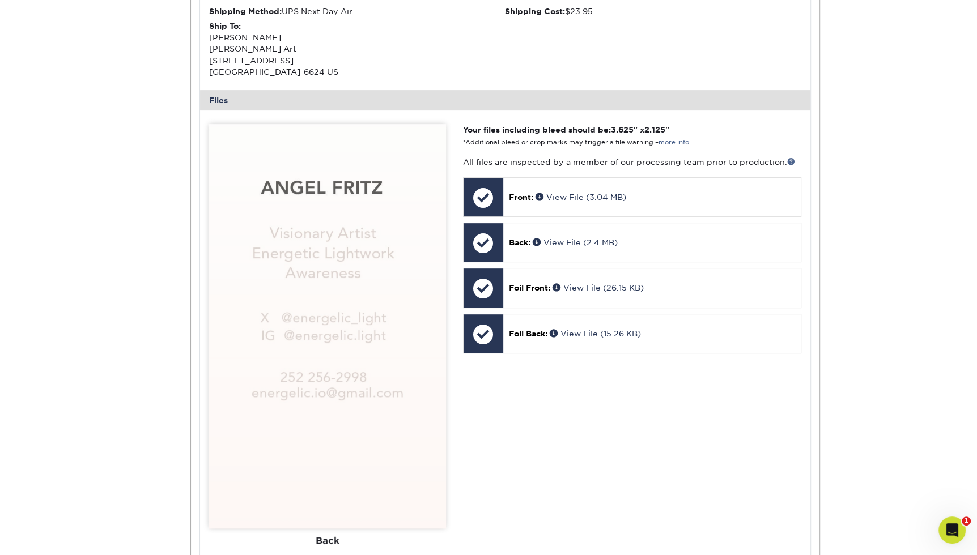
click at [219, 99] on div "Files" at bounding box center [505, 100] width 611 height 20
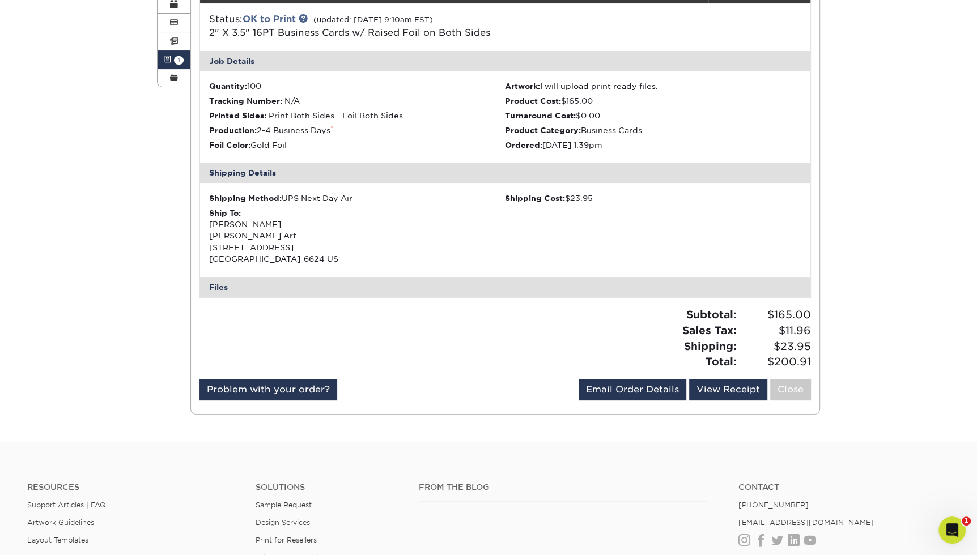
scroll to position [135, 0]
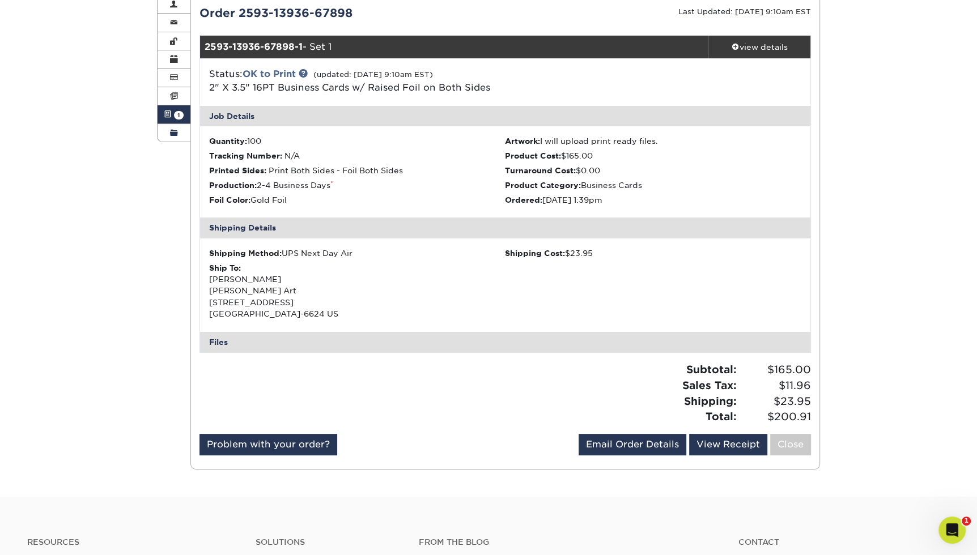
click at [170, 130] on span at bounding box center [174, 133] width 8 height 9
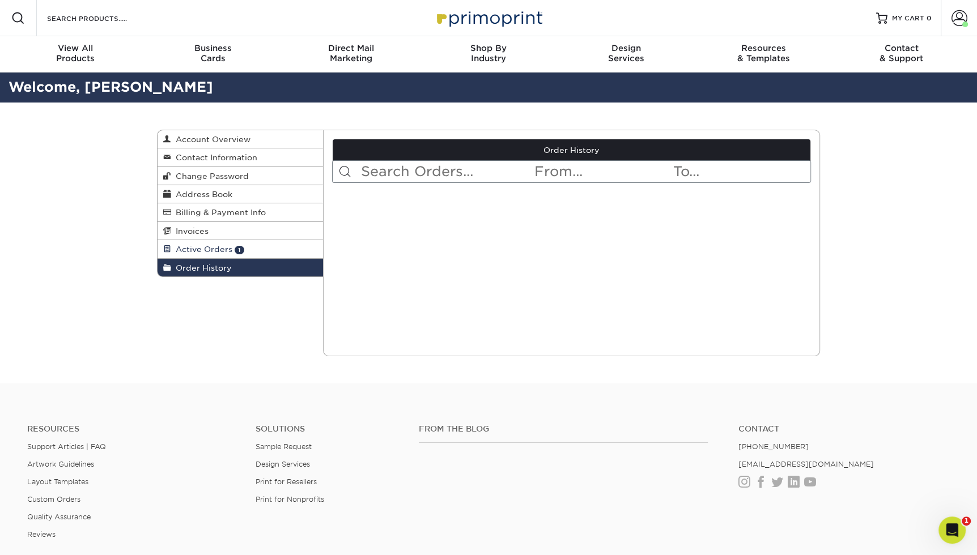
click at [207, 245] on span "Active Orders" at bounding box center [201, 249] width 61 height 9
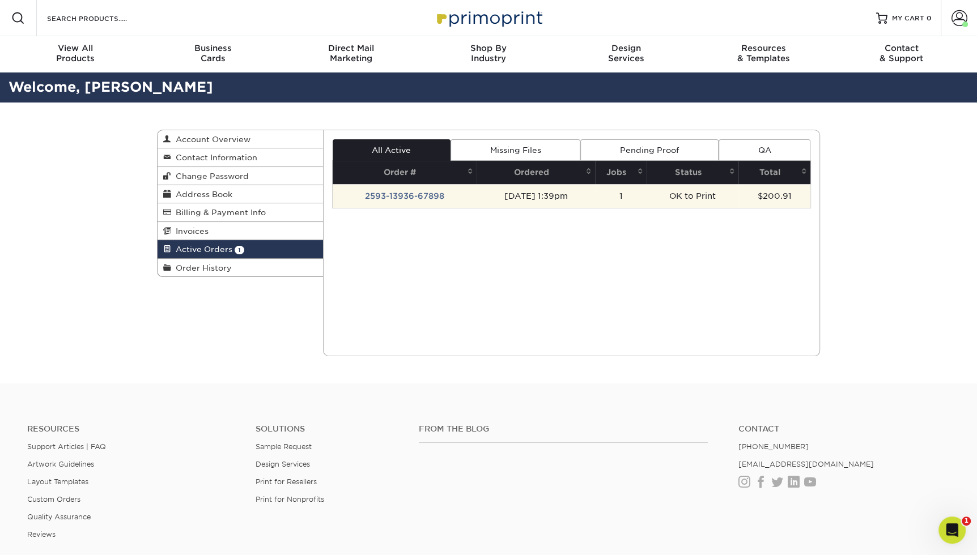
click at [392, 191] on td "2593-13936-67898" at bounding box center [405, 196] width 144 height 24
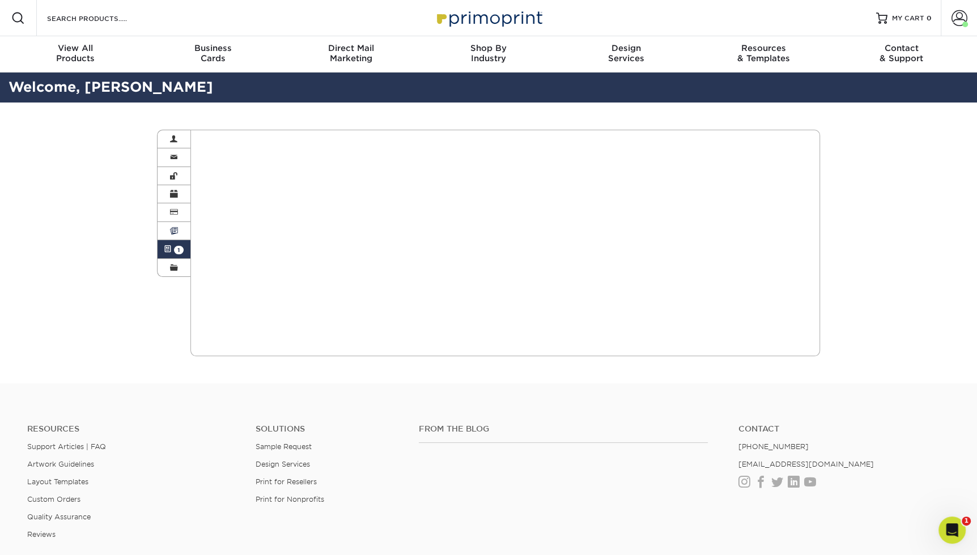
click at [180, 228] on link "Invoices" at bounding box center [174, 231] width 33 height 18
click at [0, 0] on span "Invoices" at bounding box center [0, 0] width 0 height 0
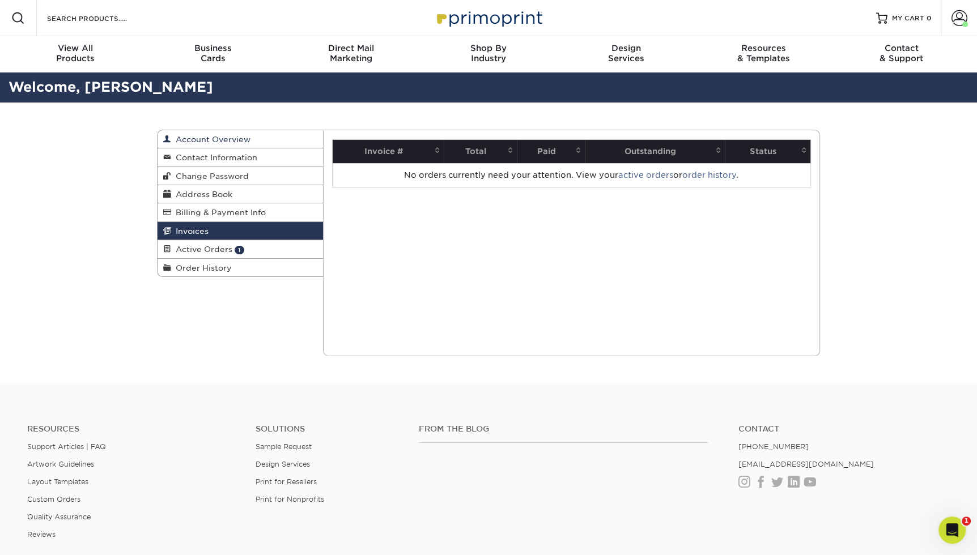
click at [213, 139] on span "Account Overview" at bounding box center [210, 139] width 79 height 9
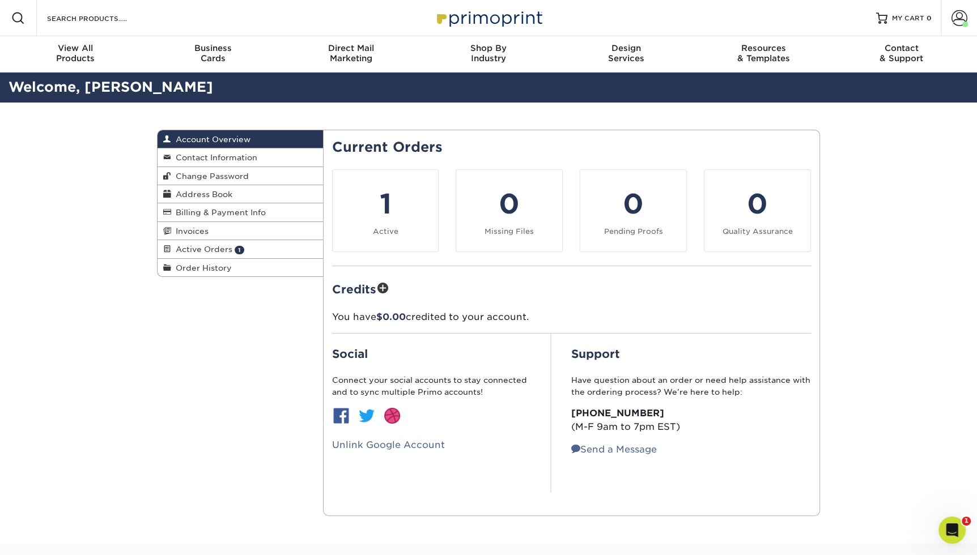
click at [199, 137] on span "Account Overview" at bounding box center [210, 139] width 79 height 9
click at [962, 16] on span at bounding box center [960, 18] width 16 height 16
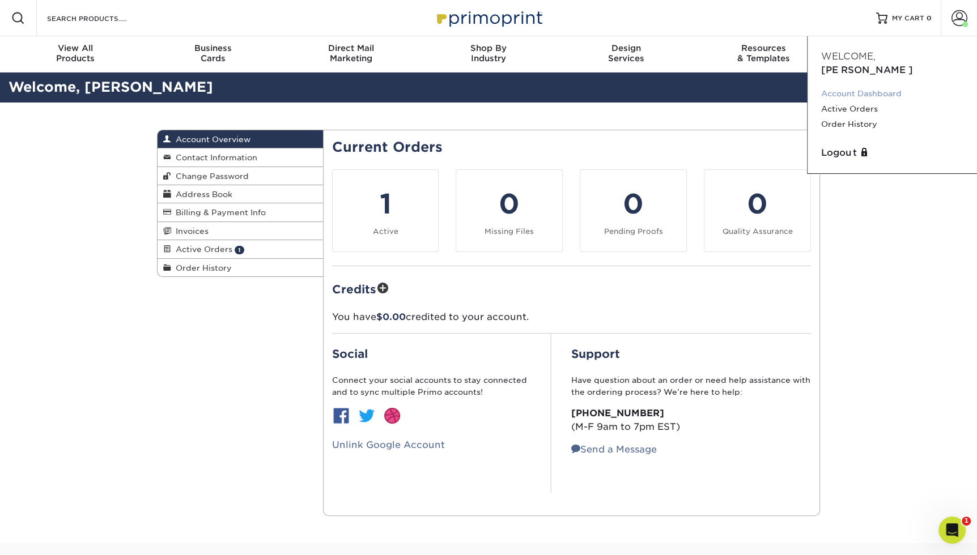
click at [855, 86] on link "Account Dashboard" at bounding box center [892, 93] width 142 height 15
